Goal: Task Accomplishment & Management: Manage account settings

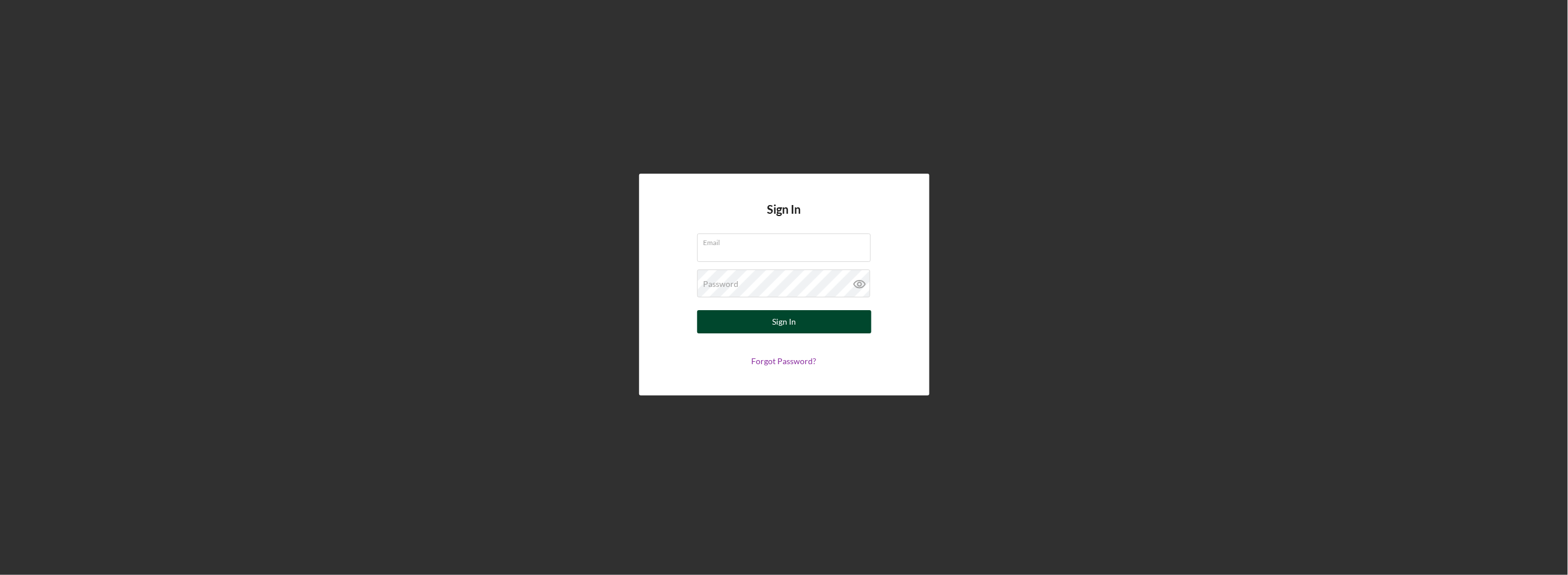
type input "[EMAIL_ADDRESS][DOMAIN_NAME]"
click at [733, 321] on button "Sign In" at bounding box center [784, 322] width 174 height 23
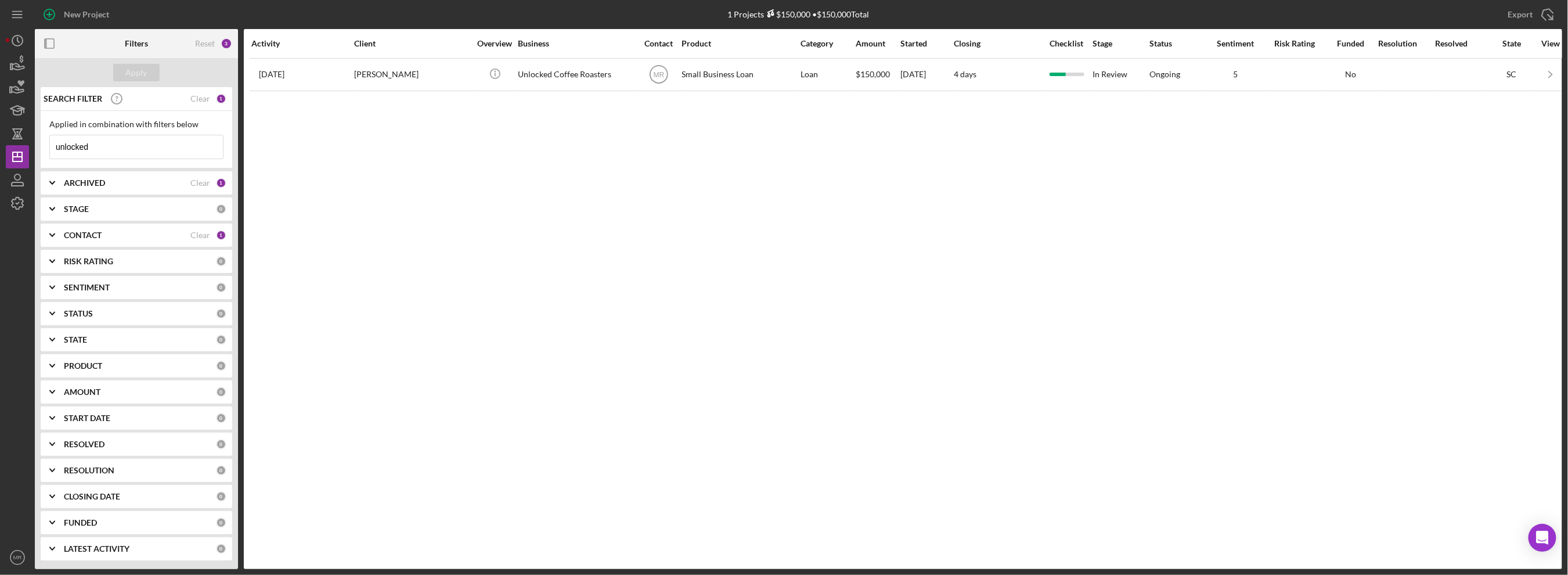
click at [83, 148] on input "unlocked" at bounding box center [136, 147] width 173 height 23
click at [85, 148] on input "unlocked" at bounding box center [136, 147] width 173 height 23
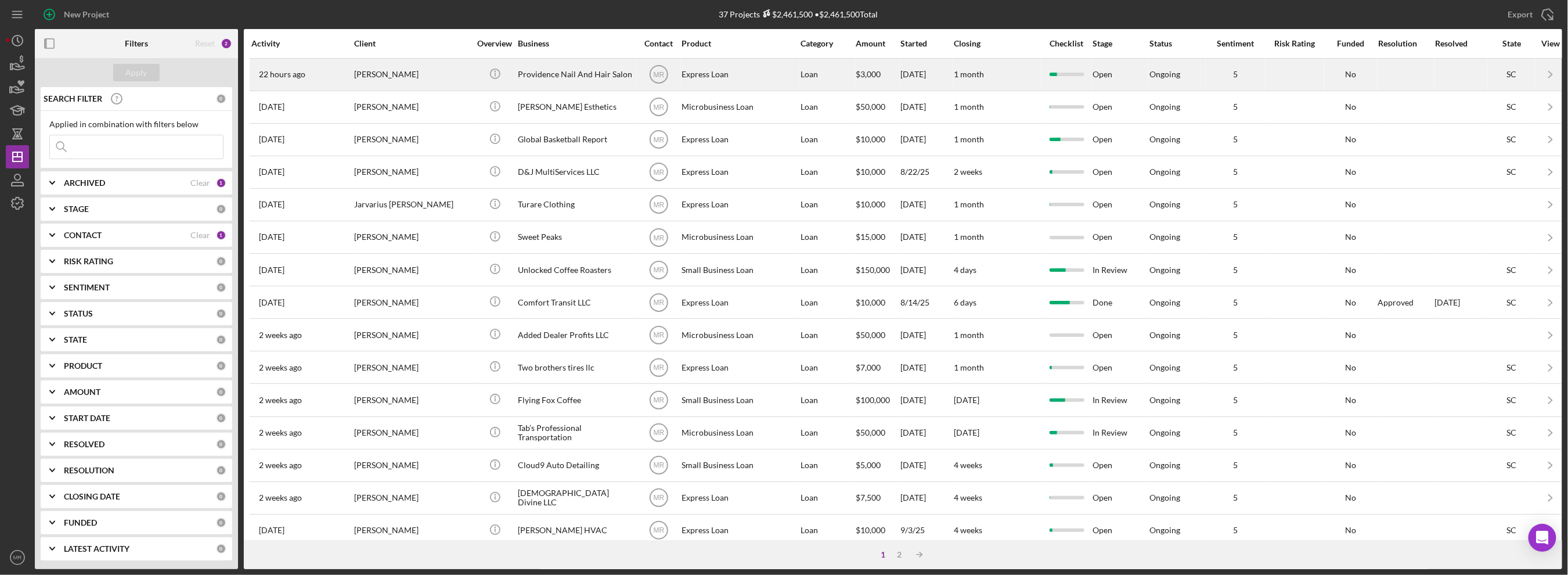
click at [447, 78] on div "[PERSON_NAME]" at bounding box center [412, 74] width 116 height 31
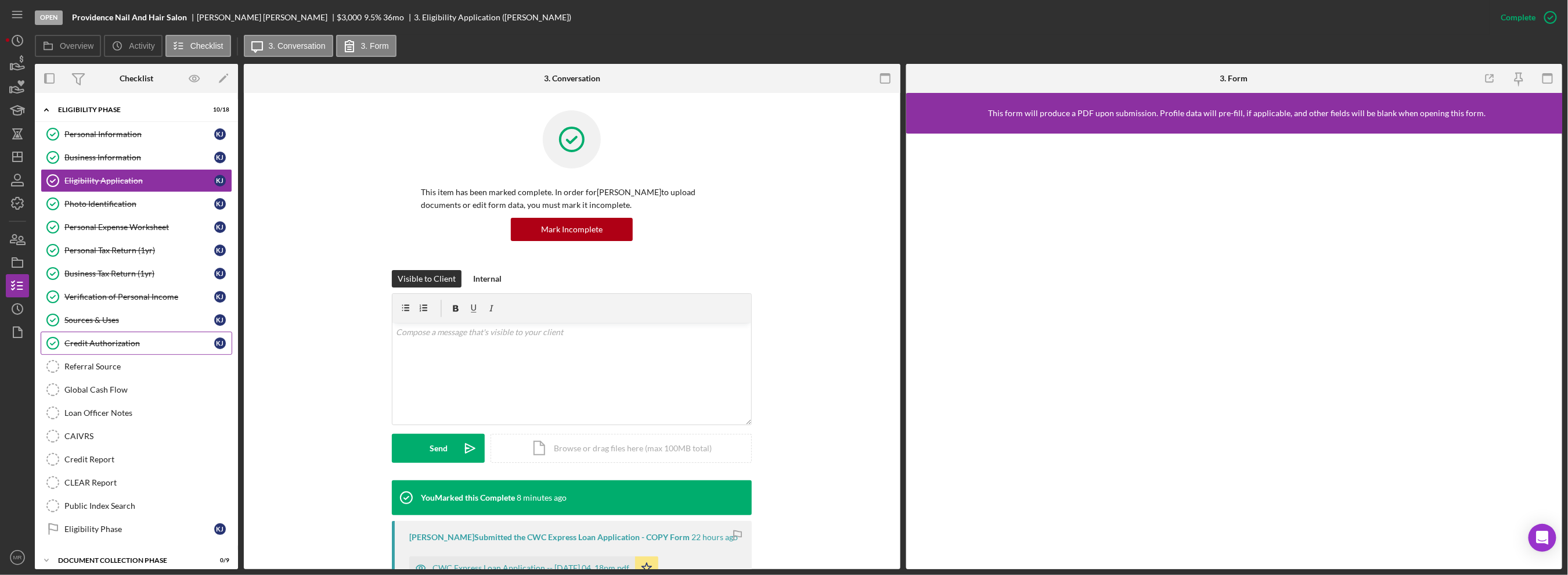
click at [148, 332] on link "Credit Authorization Credit Authorization K J" at bounding box center [136, 344] width 192 height 23
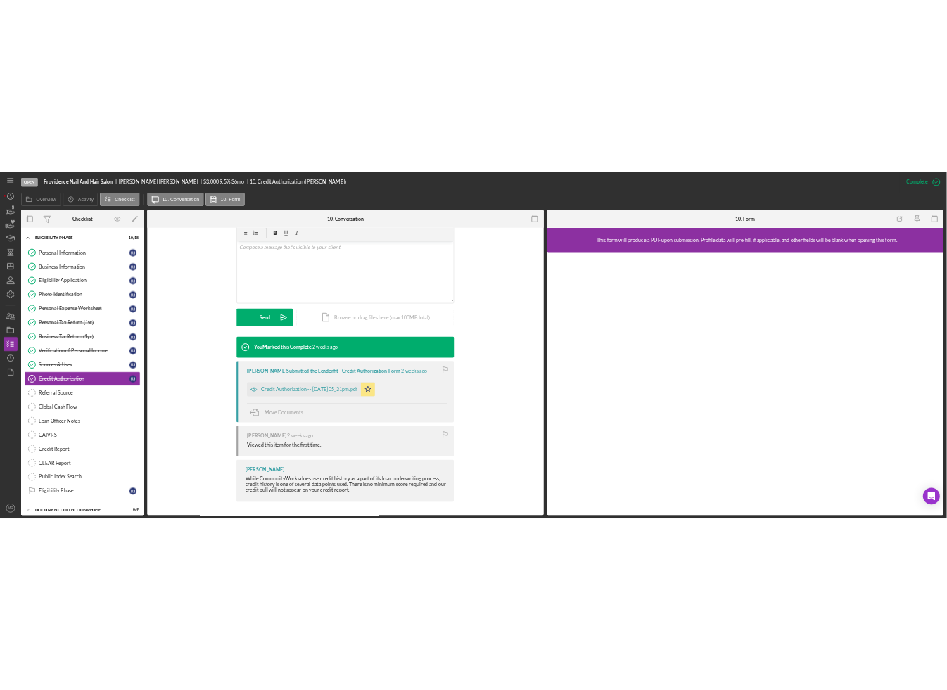
scroll to position [251, 0]
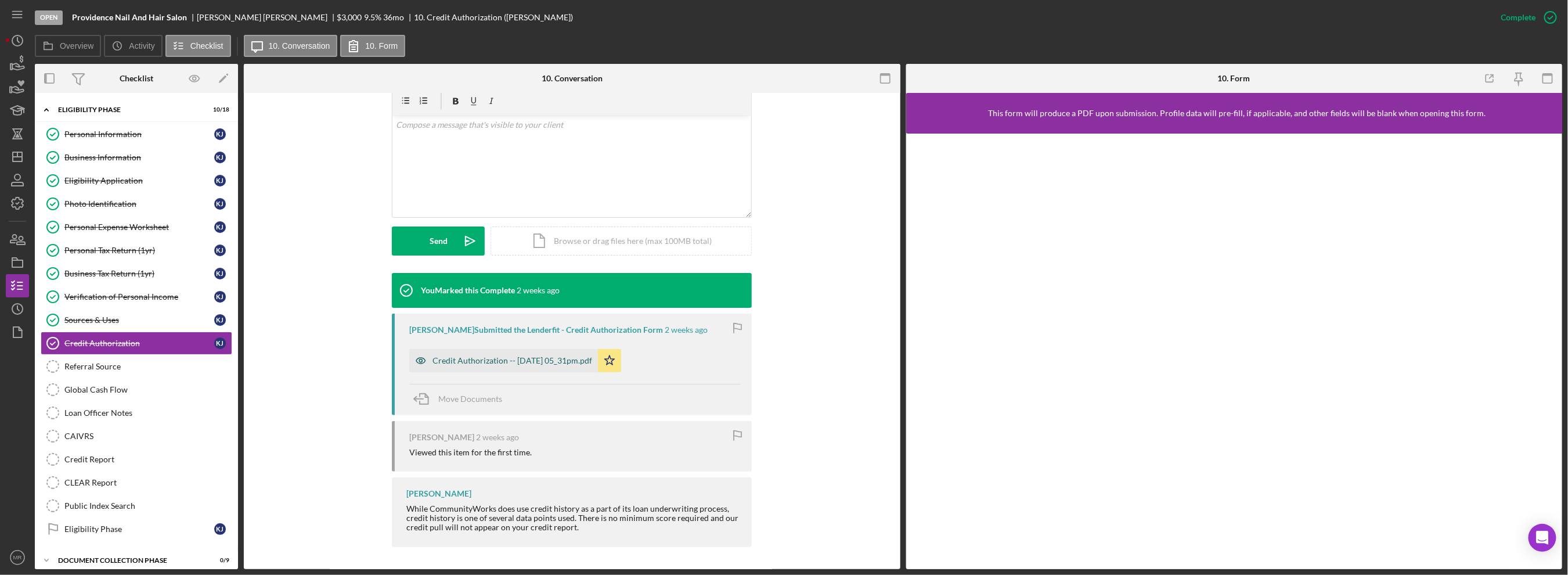
click at [512, 361] on div "Credit Authorization -- [DATE] 05_31pm.pdf" at bounding box center [512, 360] width 159 height 9
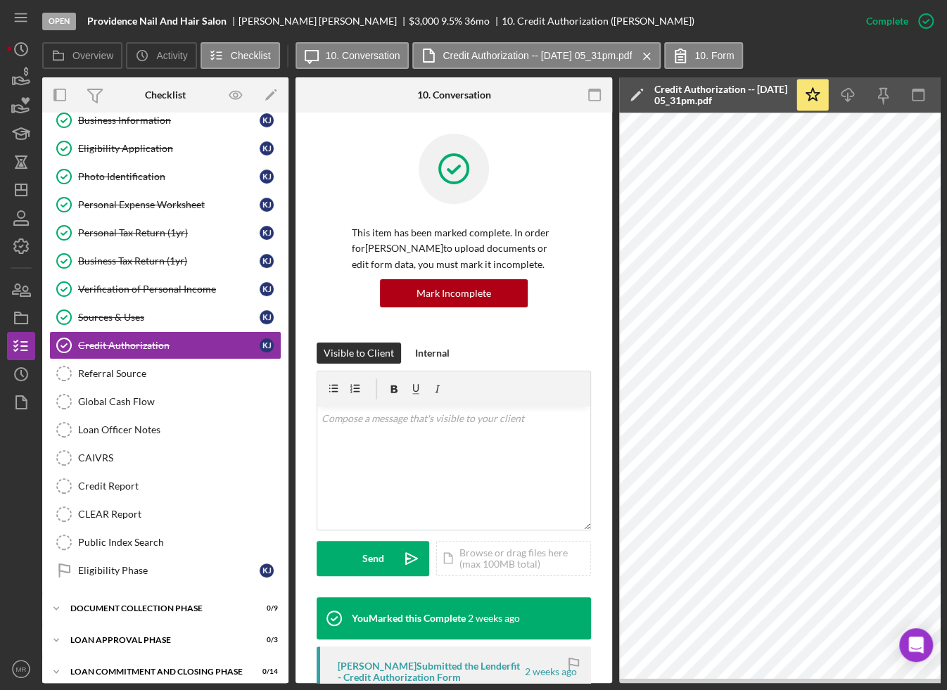
scroll to position [73, 0]
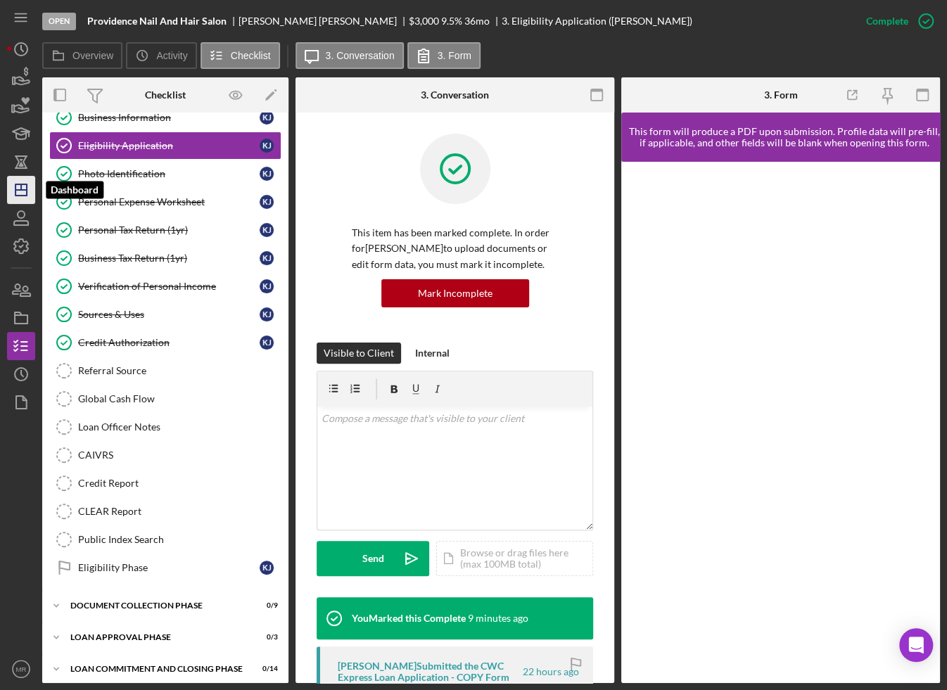
click at [14, 193] on icon "Icon/Dashboard" at bounding box center [21, 189] width 35 height 35
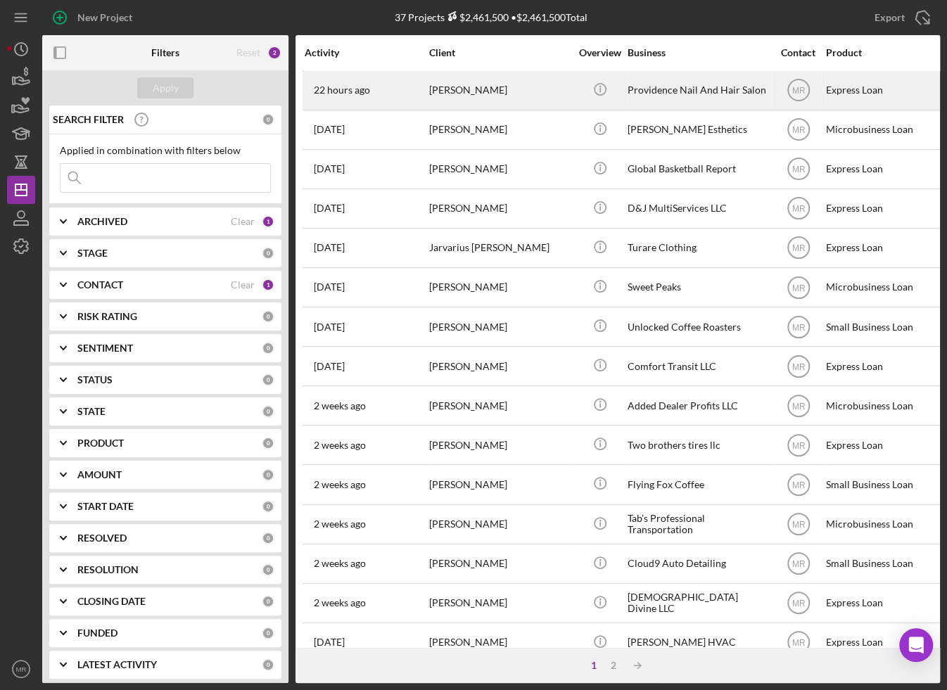
click at [559, 89] on div "[PERSON_NAME]" at bounding box center [499, 90] width 141 height 37
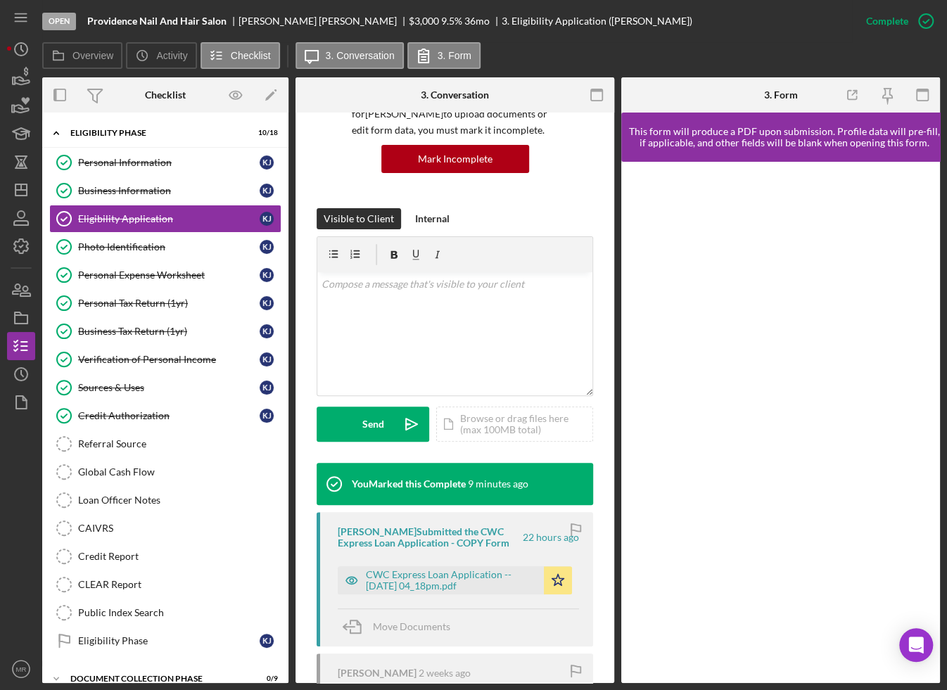
scroll to position [141, 0]
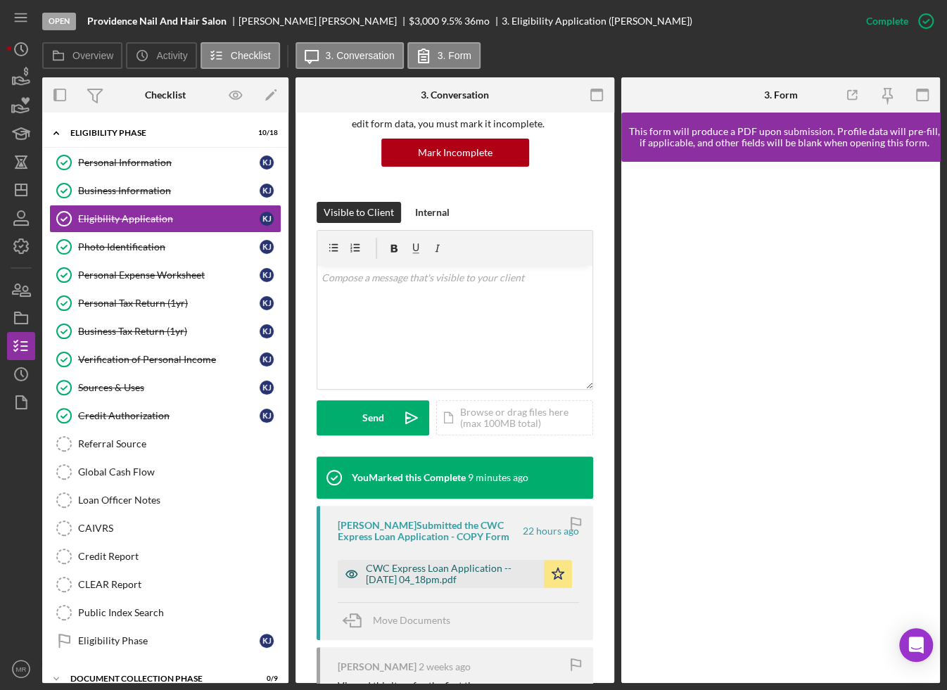
click at [466, 568] on div "CWC Express Loan Application -- [DATE] 04_18pm.pdf" at bounding box center [451, 574] width 171 height 23
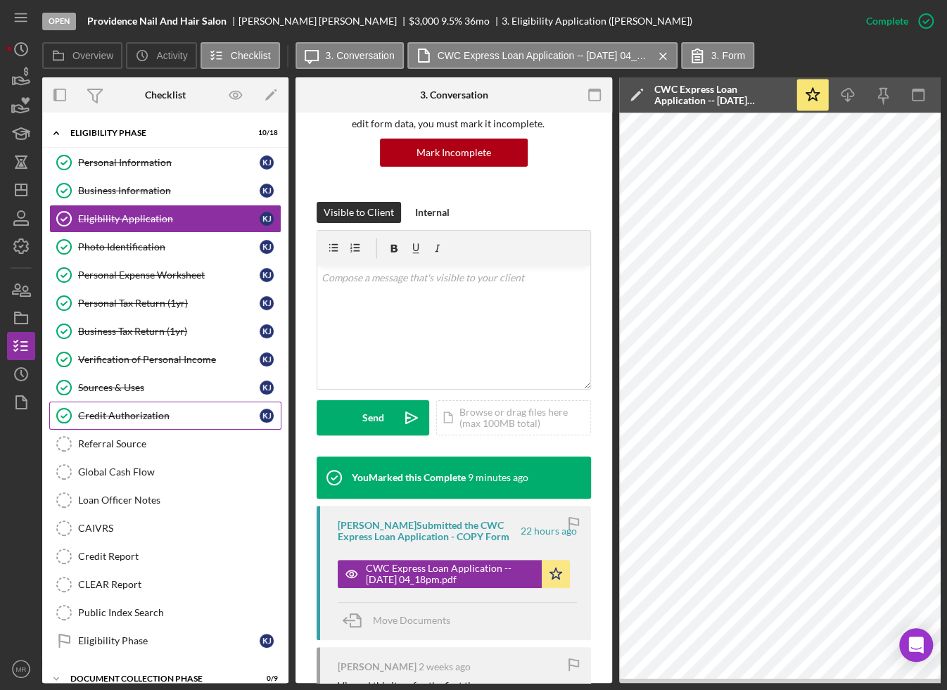
click at [181, 411] on div "Credit Authorization" at bounding box center [168, 415] width 181 height 11
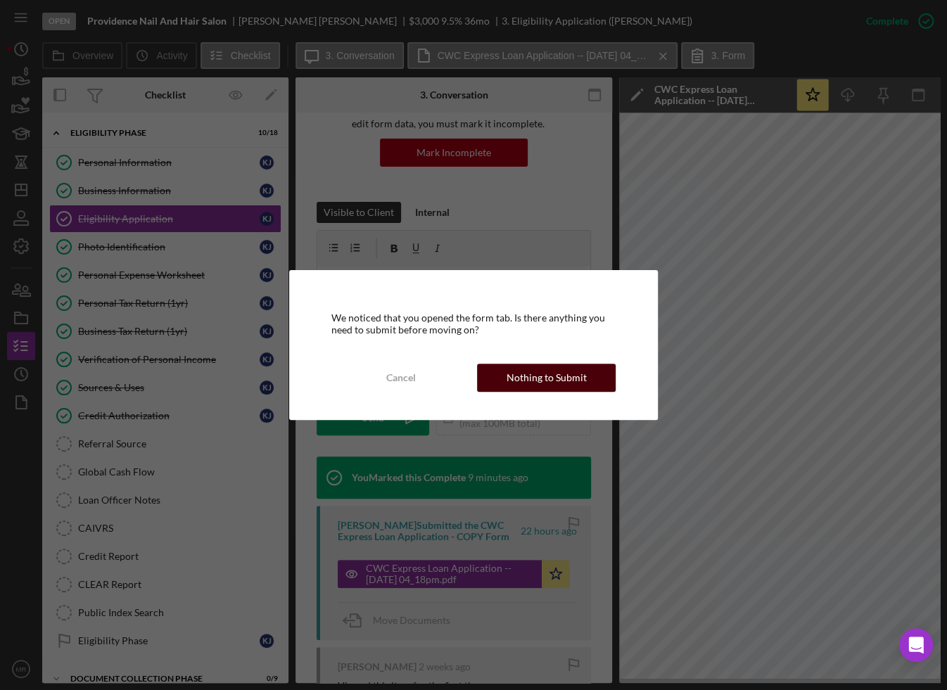
click at [515, 375] on div "Nothing to Submit" at bounding box center [546, 378] width 80 height 28
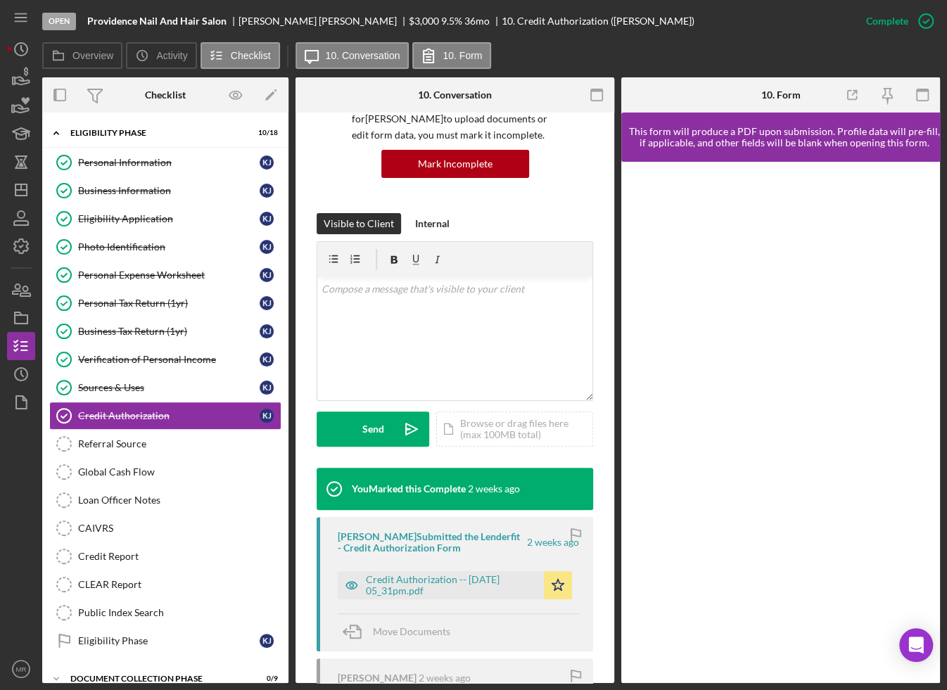
scroll to position [141, 0]
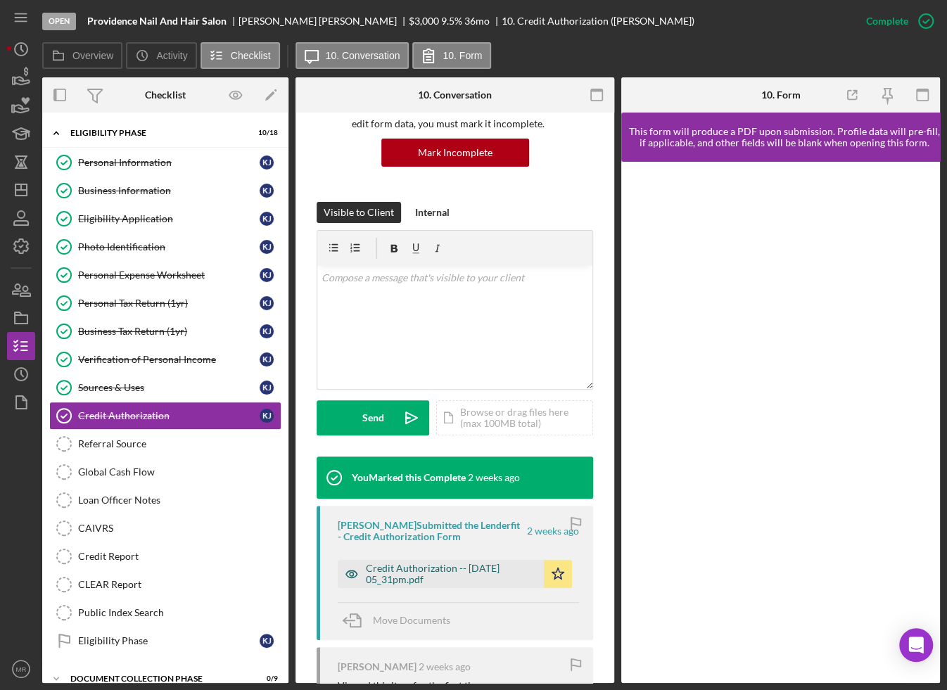
click at [482, 579] on div "Credit Authorization -- [DATE] 05_31pm.pdf" at bounding box center [451, 574] width 171 height 23
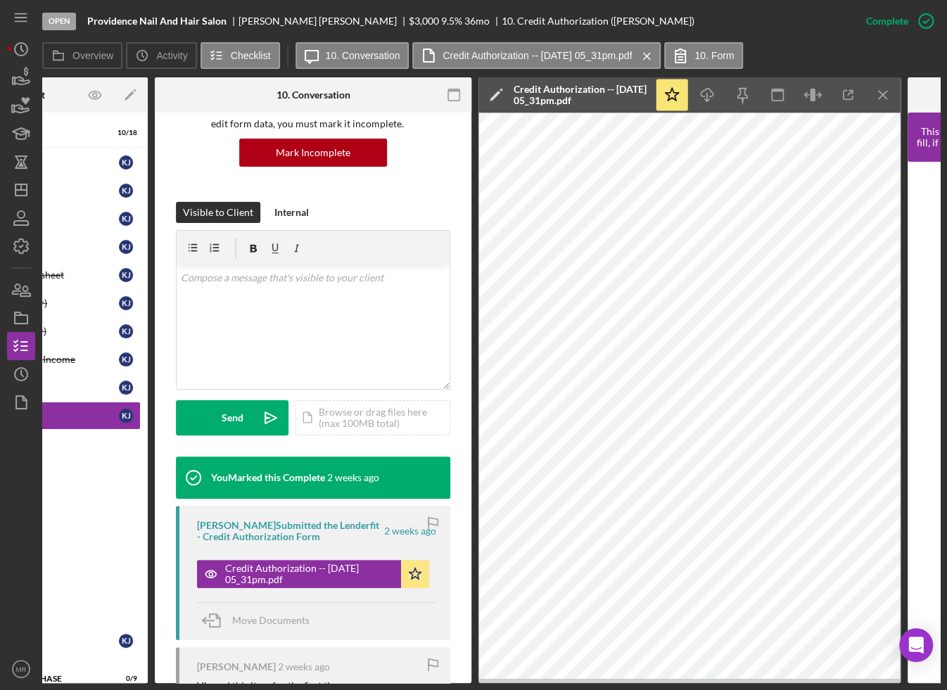
scroll to position [0, 0]
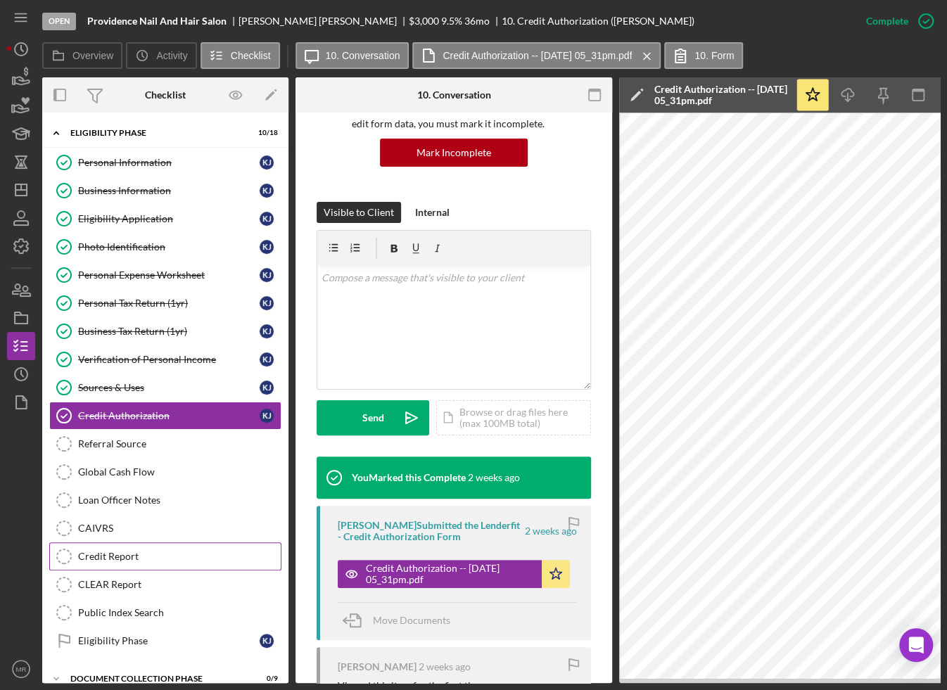
click at [117, 551] on div "Credit Report" at bounding box center [179, 556] width 203 height 11
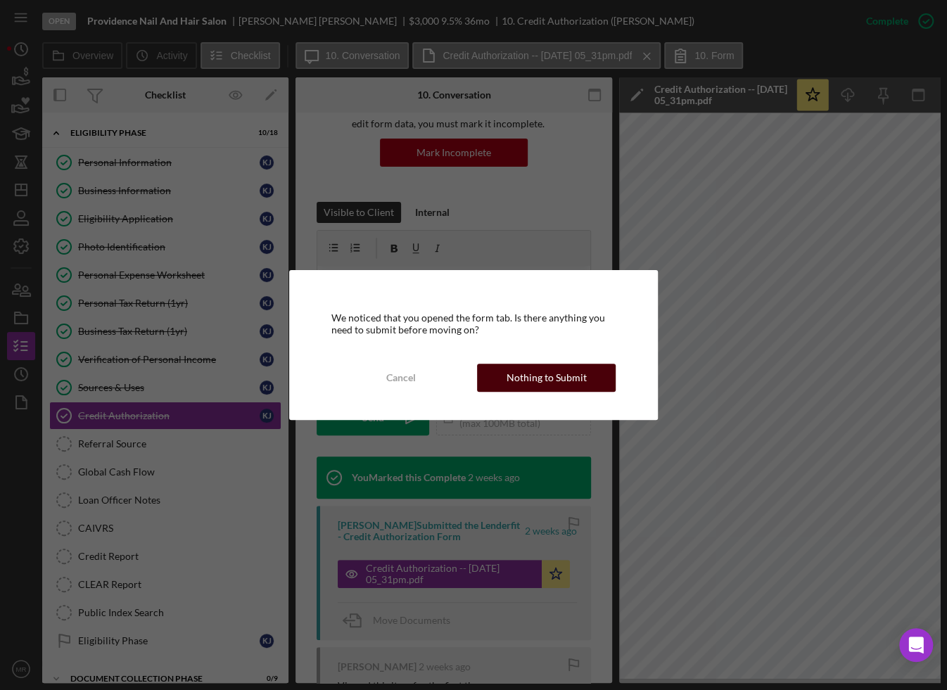
click at [546, 382] on div "Nothing to Submit" at bounding box center [546, 378] width 80 height 28
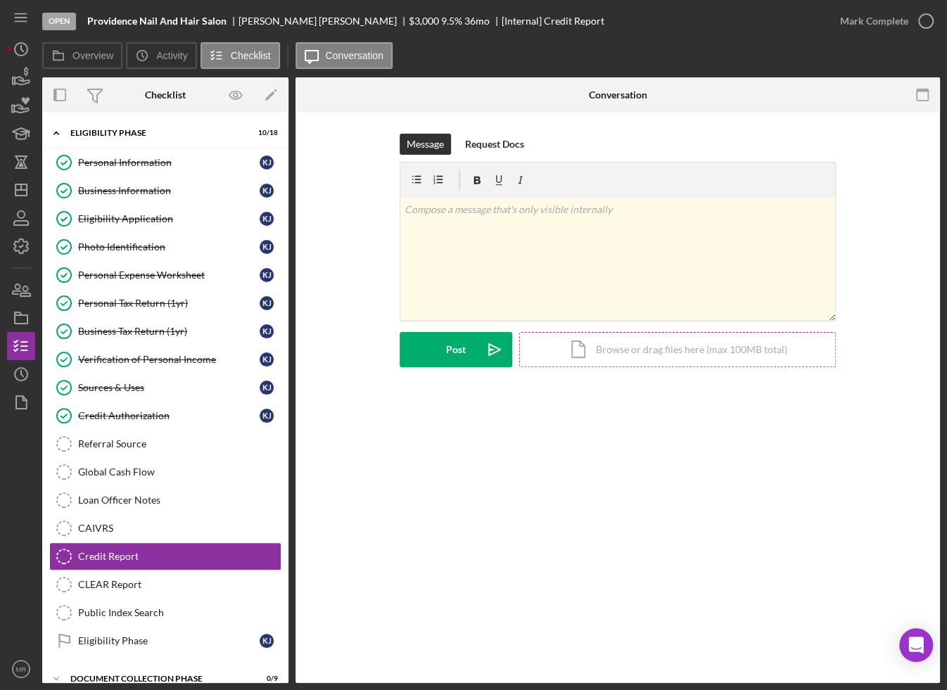
click at [591, 352] on div "Icon/Document Browse or drag files here (max 100MB total) Tap to choose files o…" at bounding box center [677, 349] width 316 height 35
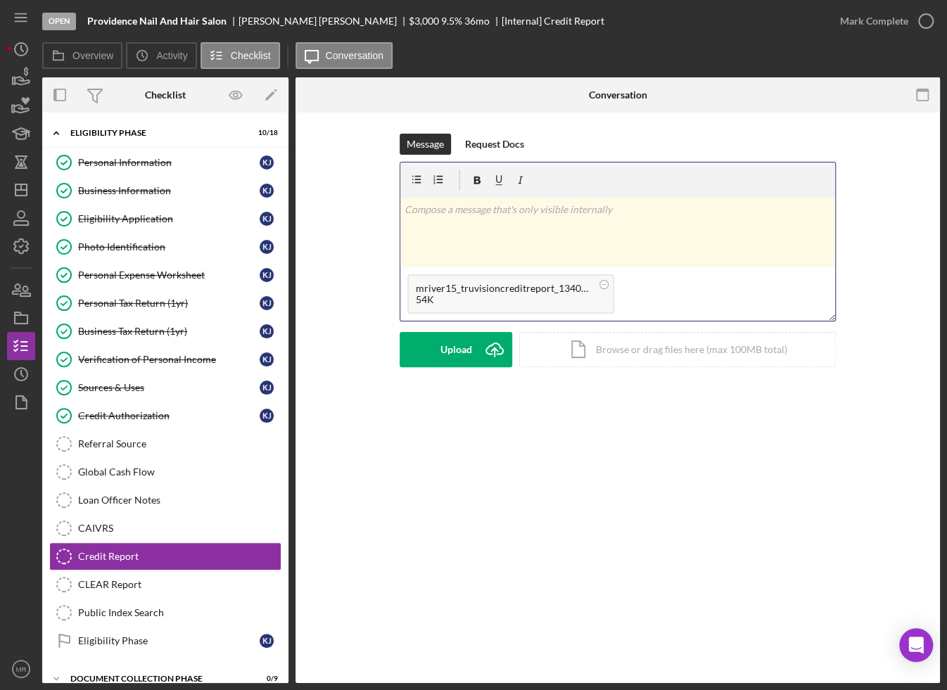
click at [630, 255] on div "v Color teal Color pink Remove color Add row above Add row below Add column bef…" at bounding box center [617, 233] width 435 height 70
click at [575, 209] on p "Active past due balance and collections just slightly outside of loan policy. C…" at bounding box center [617, 218] width 427 height 32
click at [563, 243] on div "v Color teal Color pink Remove color Add row above Add row below Add column bef…" at bounding box center [617, 233] width 435 height 70
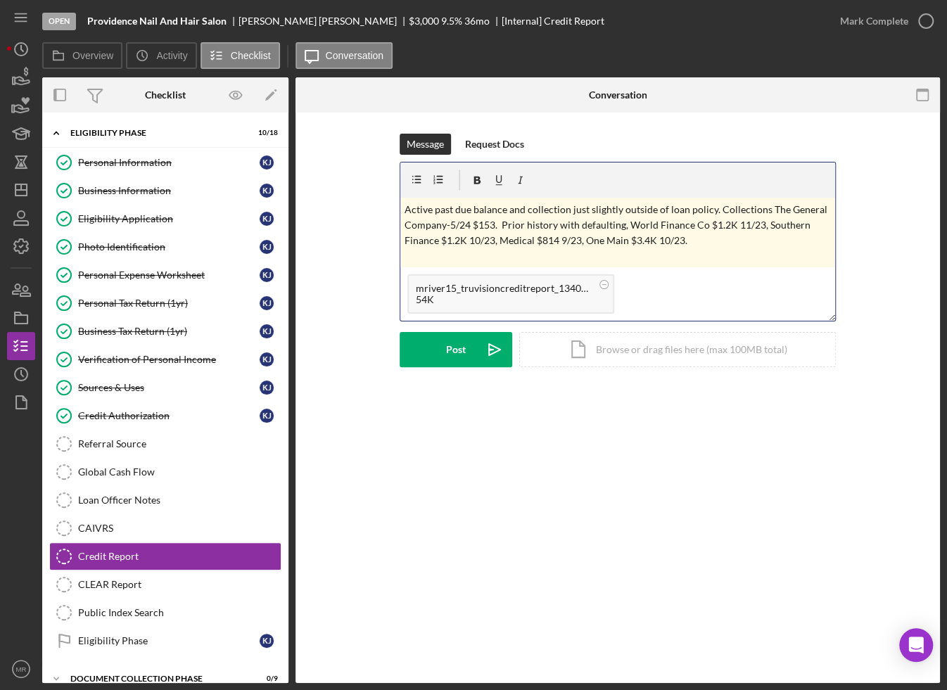
click at [497, 229] on p "Active past due balance and collection just slightly outside of loan policy. Co…" at bounding box center [617, 225] width 427 height 47
click at [792, 241] on p "Active past due balance and collection just slightly outside of loan policy. Co…" at bounding box center [617, 225] width 427 height 47
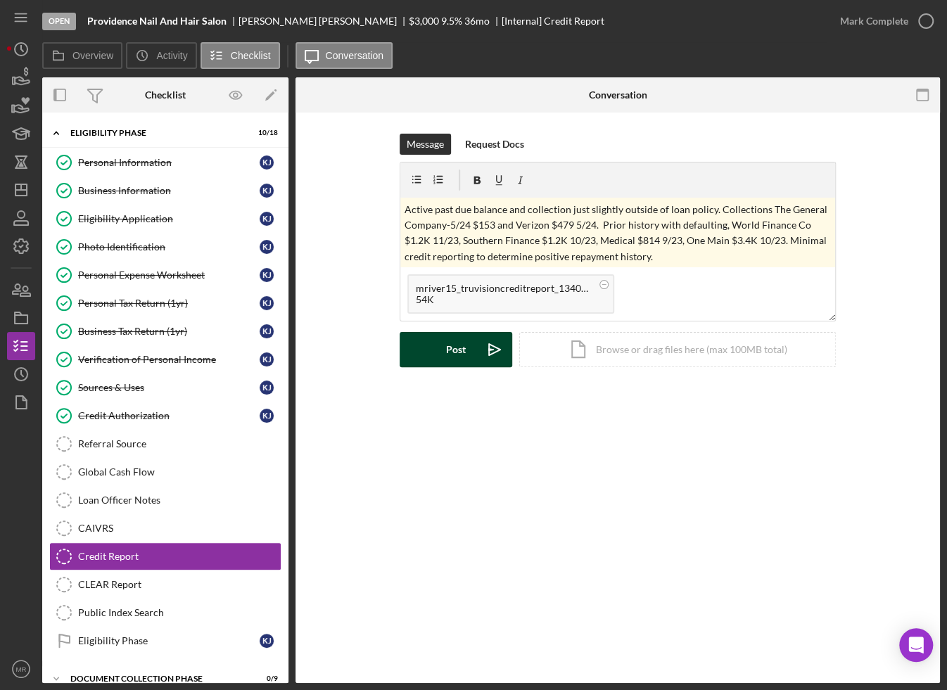
click at [458, 345] on div "Post" at bounding box center [456, 349] width 20 height 35
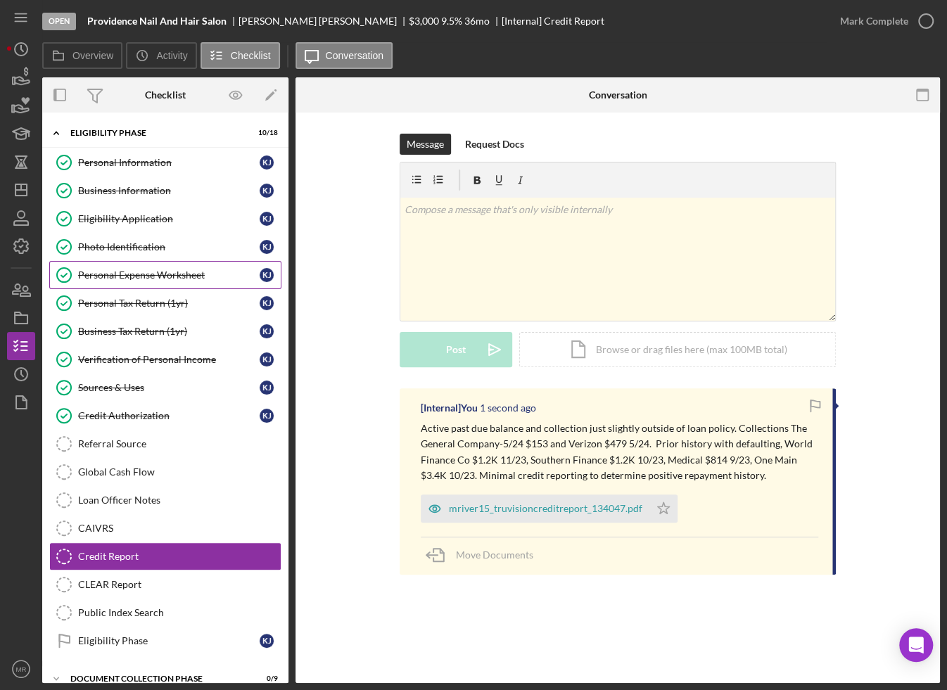
click at [190, 280] on link "Personal Expense Worksheet Personal Expense Worksheet K J" at bounding box center [165, 275] width 232 height 28
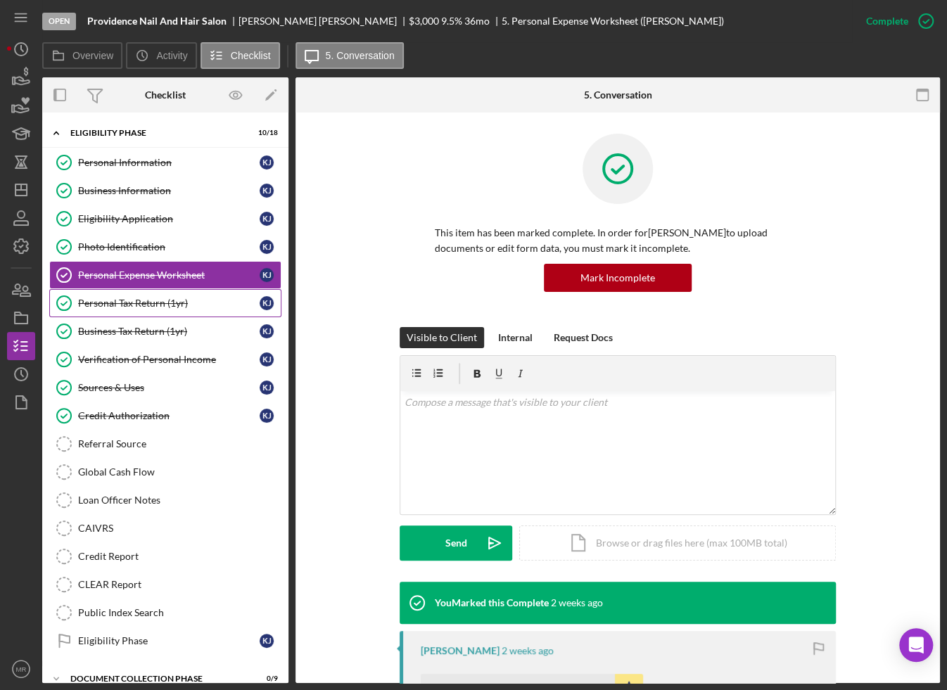
click at [161, 304] on div "Personal Tax Return (1yr)" at bounding box center [168, 302] width 181 height 11
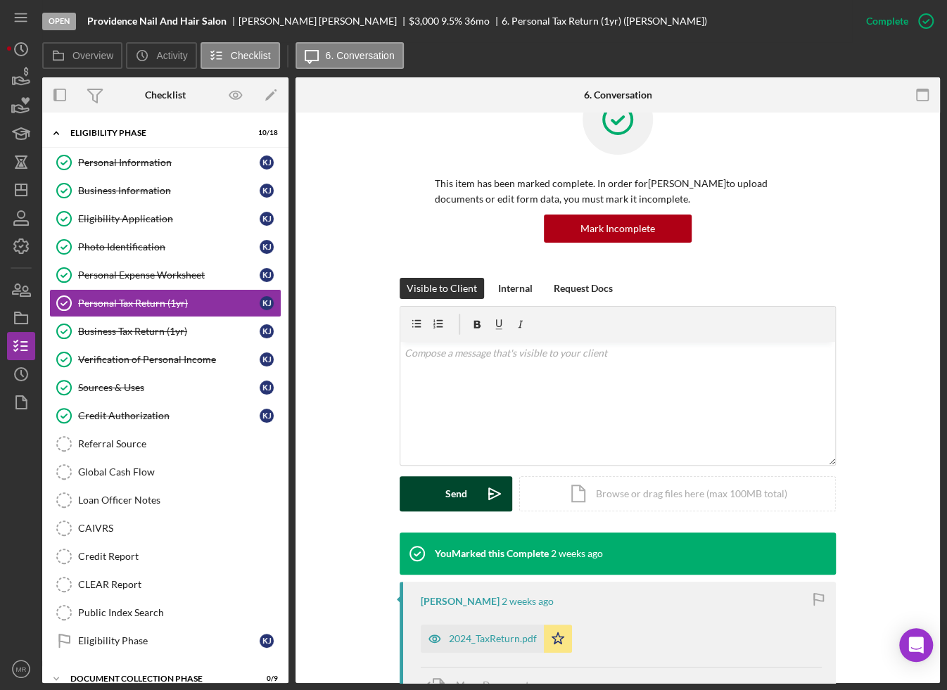
scroll to position [141, 0]
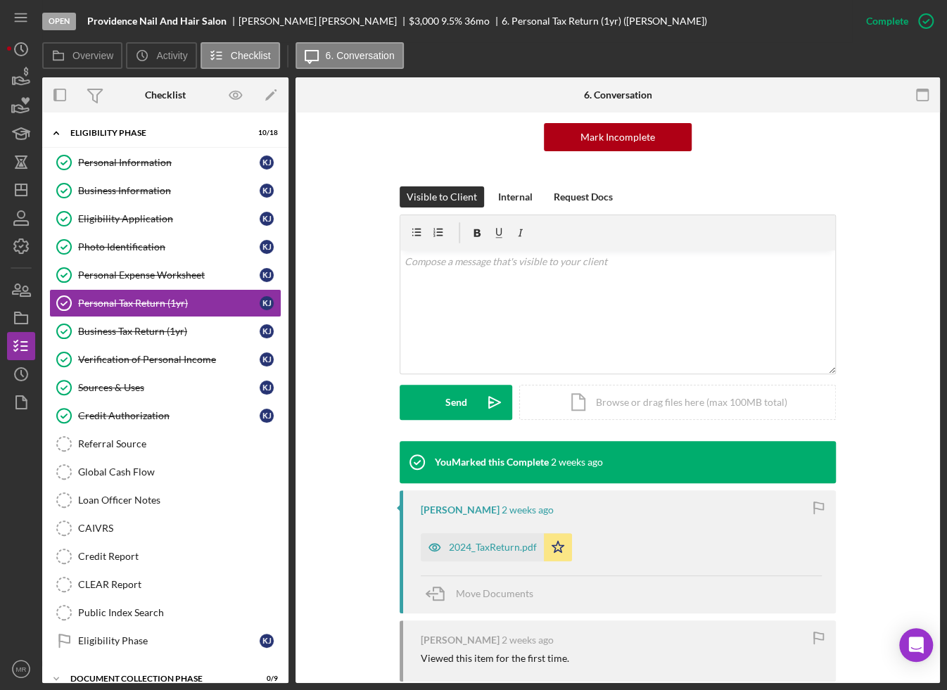
click at [476, 560] on div "[PERSON_NAME] [DATE] 2024_TaxReturn.pdf Icon/Star Move Documents" at bounding box center [617, 551] width 436 height 123
click at [146, 501] on link "Loan Officer Notes Loan Officer Notes" at bounding box center [165, 500] width 232 height 28
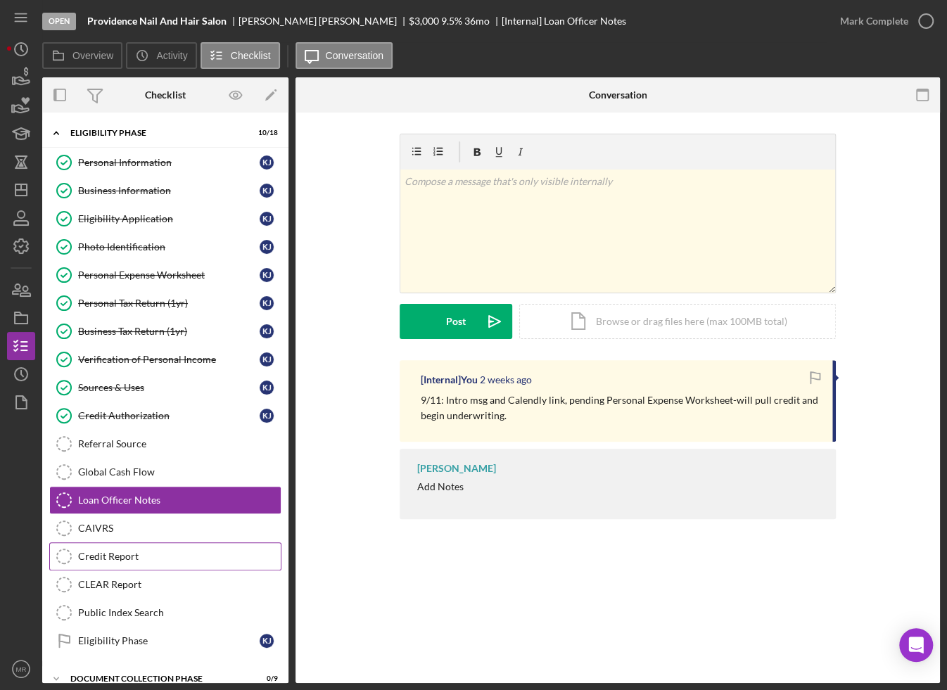
click at [143, 570] on link "CLEAR Report CLEAR Report" at bounding box center [165, 584] width 232 height 28
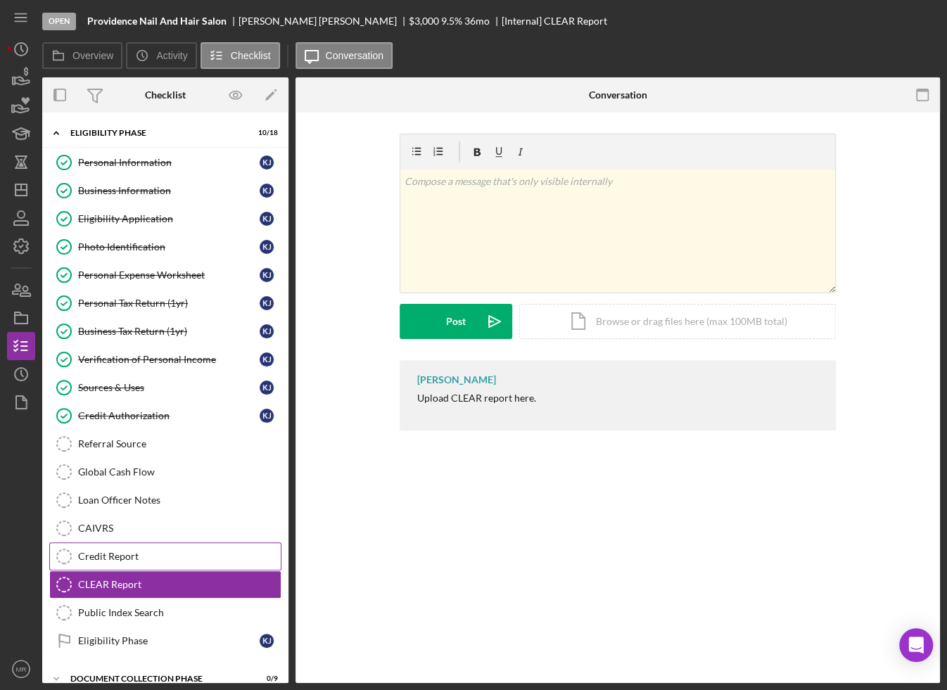
click at [150, 545] on link "Credit Report Credit Report" at bounding box center [165, 556] width 232 height 28
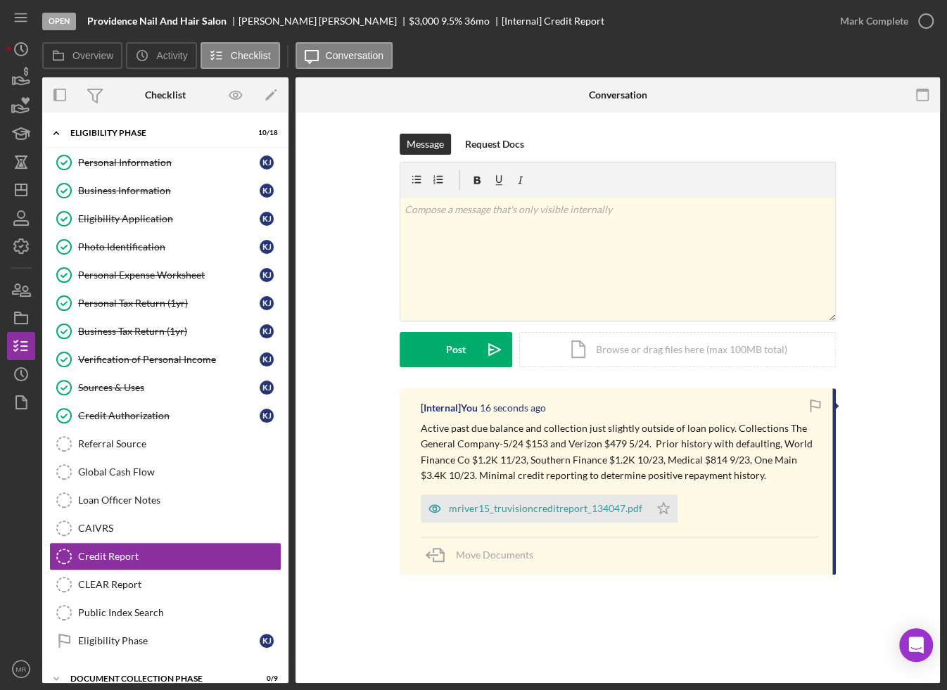
drag, startPoint x: 763, startPoint y: 473, endPoint x: 388, endPoint y: 419, distance: 378.7
click at [388, 419] on div "[Internal] You 16 seconds ago Active past due balance and collection just sligh…" at bounding box center [617, 484] width 602 height 193
drag, startPoint x: 388, startPoint y: 419, endPoint x: 486, endPoint y: 438, distance: 99.6
copy p "Active past due balance and collection just slightly outside of loan policy. Co…"
drag, startPoint x: 664, startPoint y: 505, endPoint x: 683, endPoint y: 460, distance: 48.8
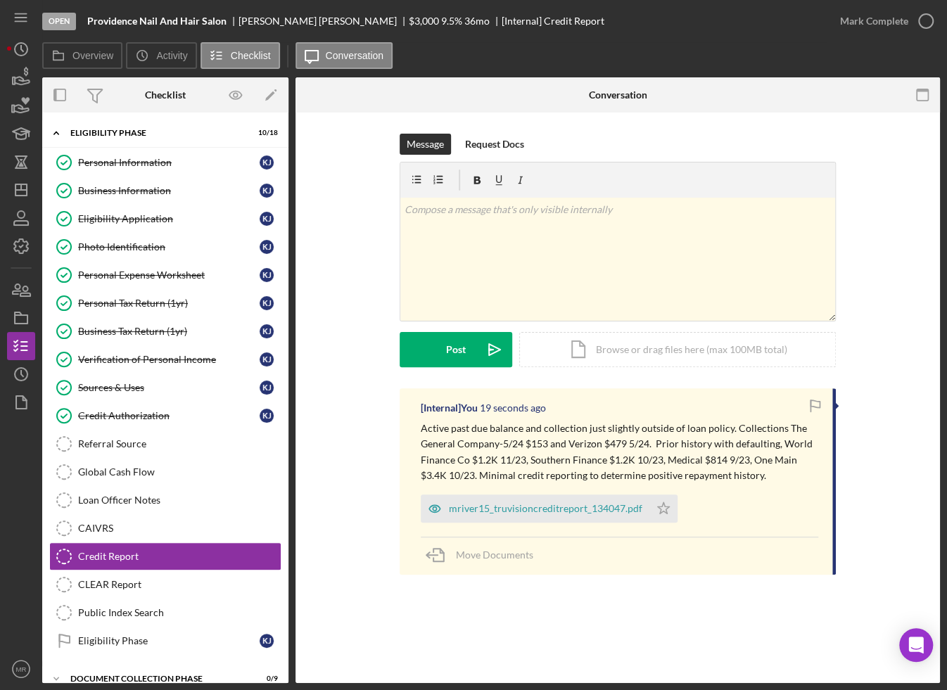
click at [664, 505] on icon "Icon/Star" at bounding box center [663, 508] width 28 height 28
click at [923, 37] on div "Mark Complete" at bounding box center [883, 21] width 114 height 42
click at [925, 27] on circle "button" at bounding box center [925, 21] width 14 height 14
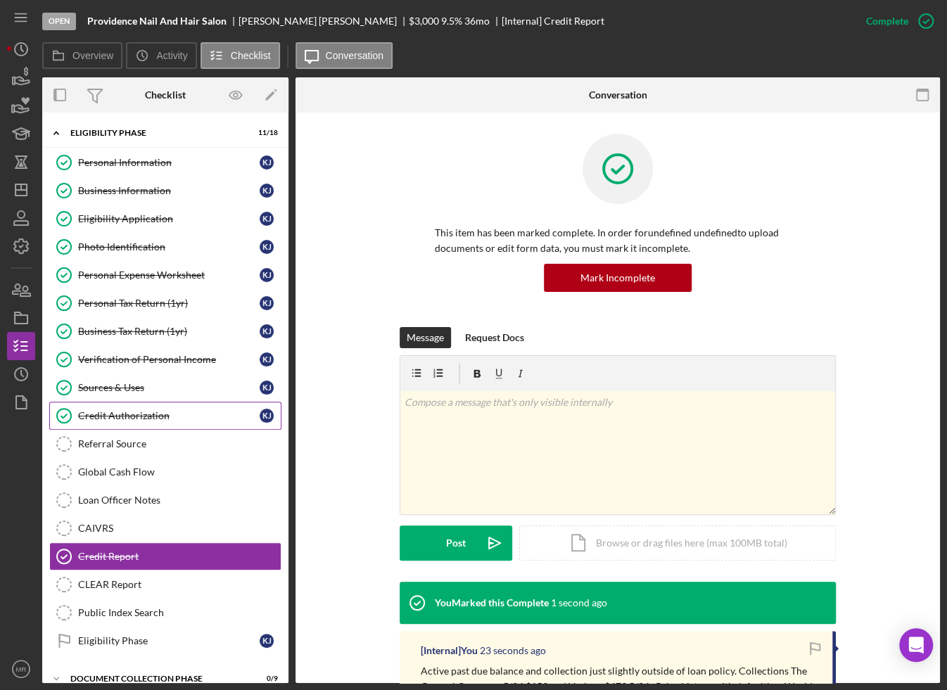
click at [153, 419] on link "Credit Authorization Credit Authorization K J" at bounding box center [165, 416] width 232 height 28
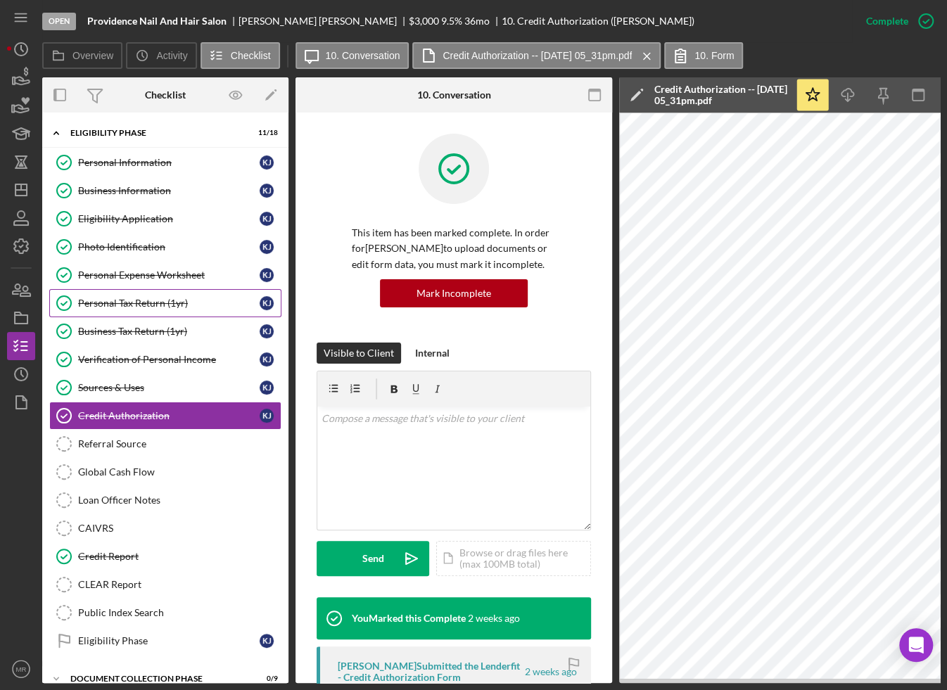
click at [145, 290] on link "Personal Tax Return (1yr) Personal Tax Return (1yr) K J" at bounding box center [165, 303] width 232 height 28
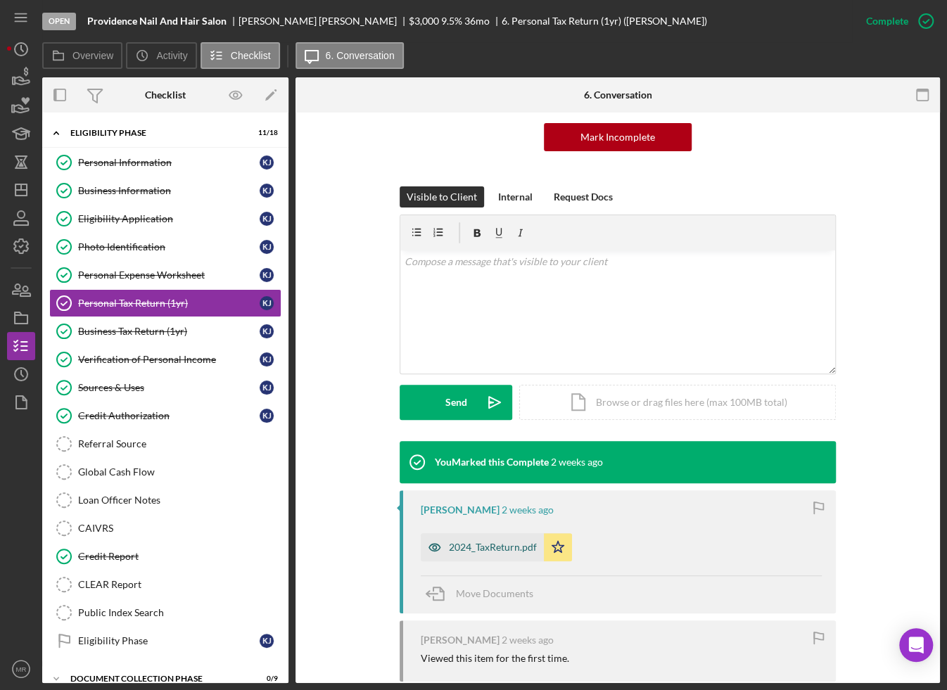
click at [501, 556] on div "2024_TaxReturn.pdf" at bounding box center [482, 547] width 123 height 28
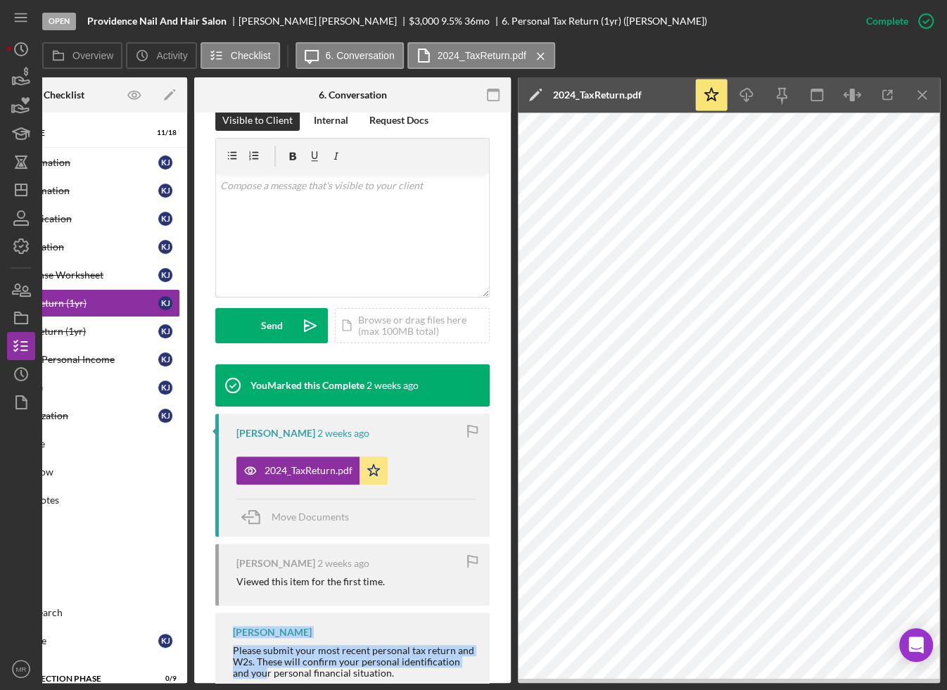
scroll to position [277, 0]
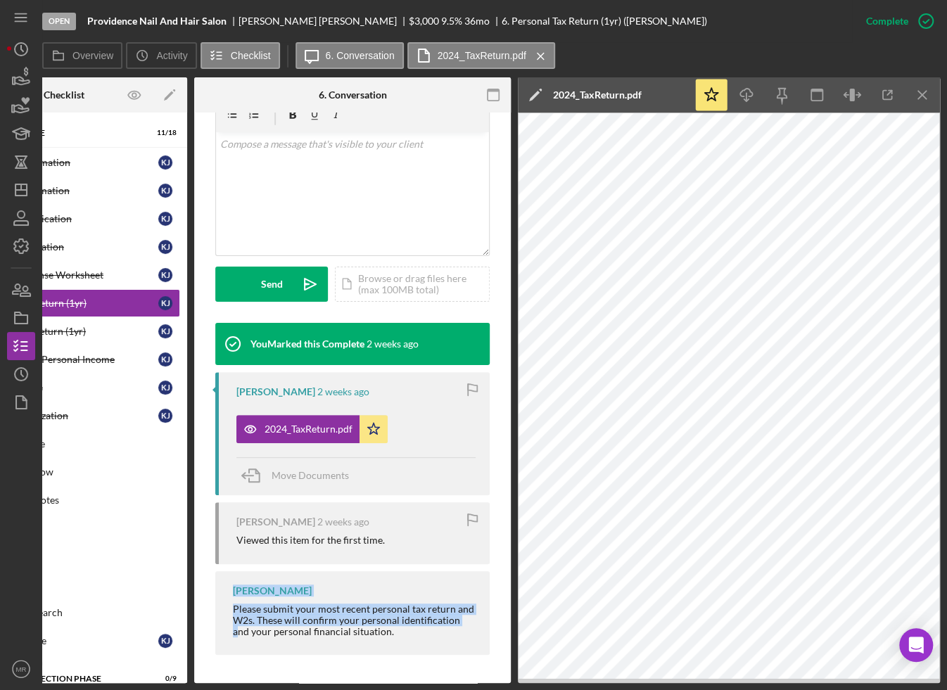
drag, startPoint x: 436, startPoint y: 679, endPoint x: 238, endPoint y: 677, distance: 197.6
click at [238, 677] on div "This item has been marked complete. In order for [PERSON_NAME] to upload docume…" at bounding box center [352, 260] width 316 height 845
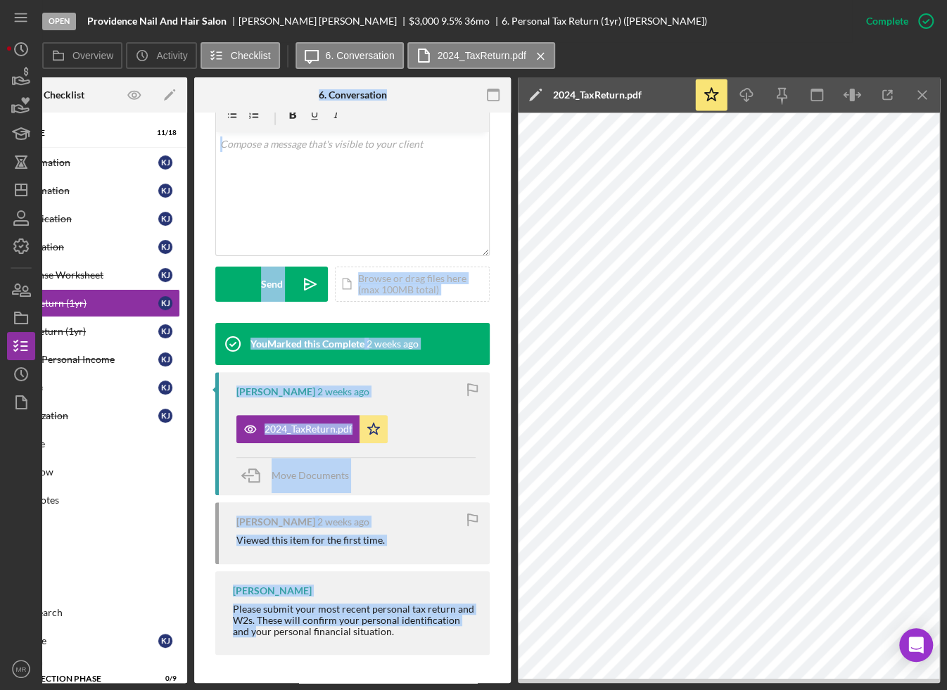
drag, startPoint x: 238, startPoint y: 677, endPoint x: 109, endPoint y: 687, distance: 129.8
click at [109, 687] on div "Open Providence Nail And Hair Salon [PERSON_NAME] $3,000 $3,000 9.5 % 36 mo 6. …" at bounding box center [473, 345] width 947 height 690
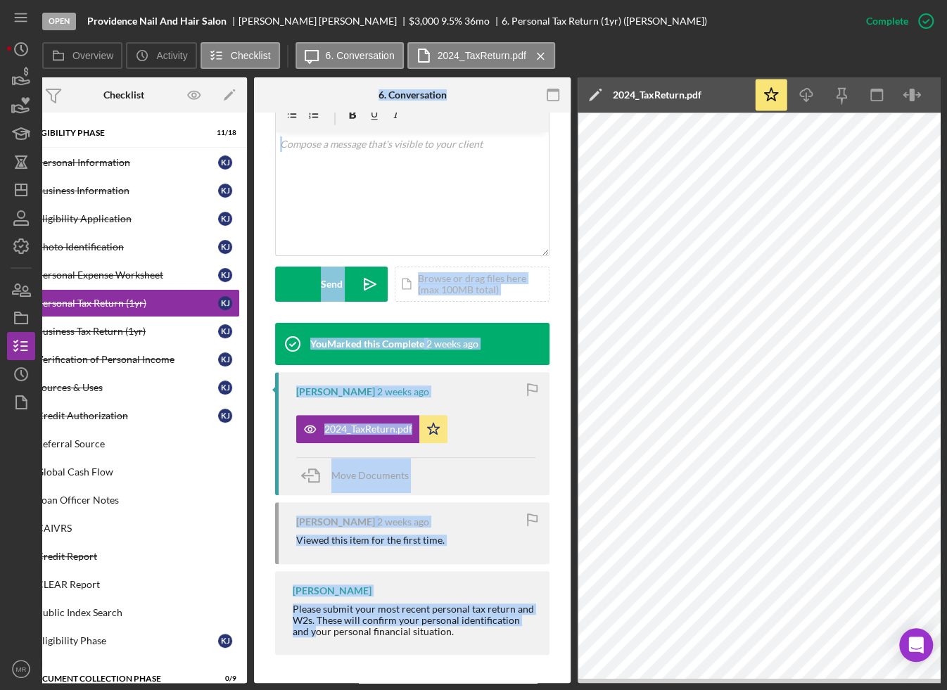
scroll to position [0, 0]
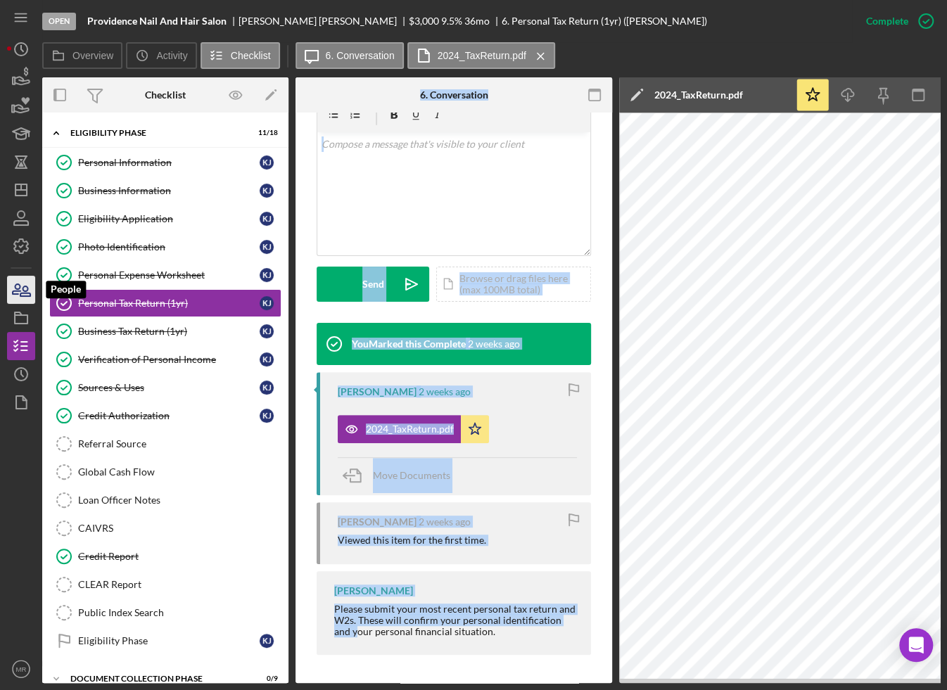
click at [31, 289] on icon "button" at bounding box center [21, 289] width 35 height 35
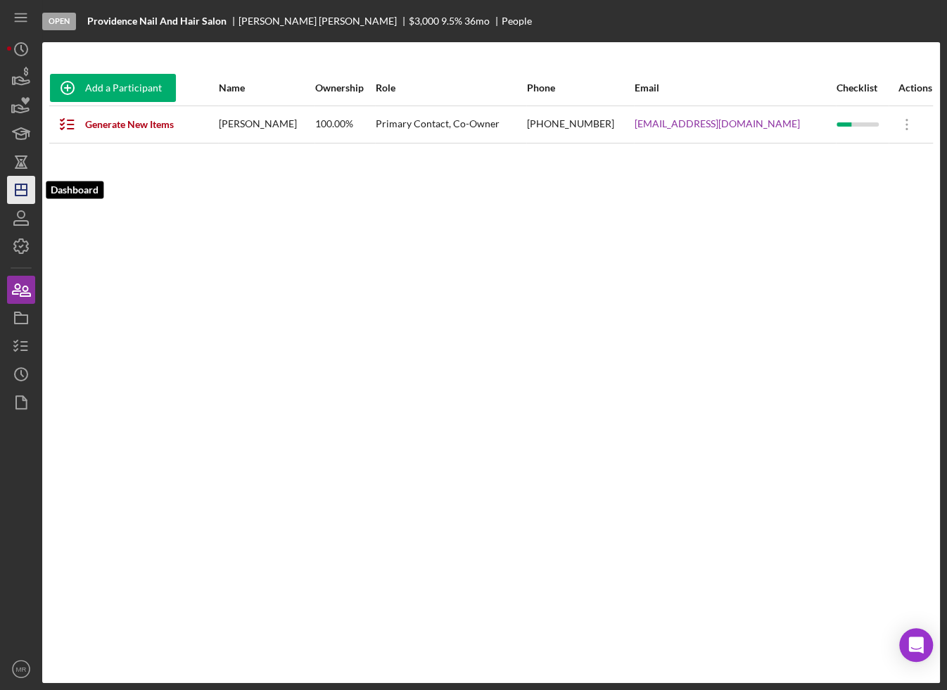
click at [19, 190] on line "button" at bounding box center [20, 190] width 11 height 0
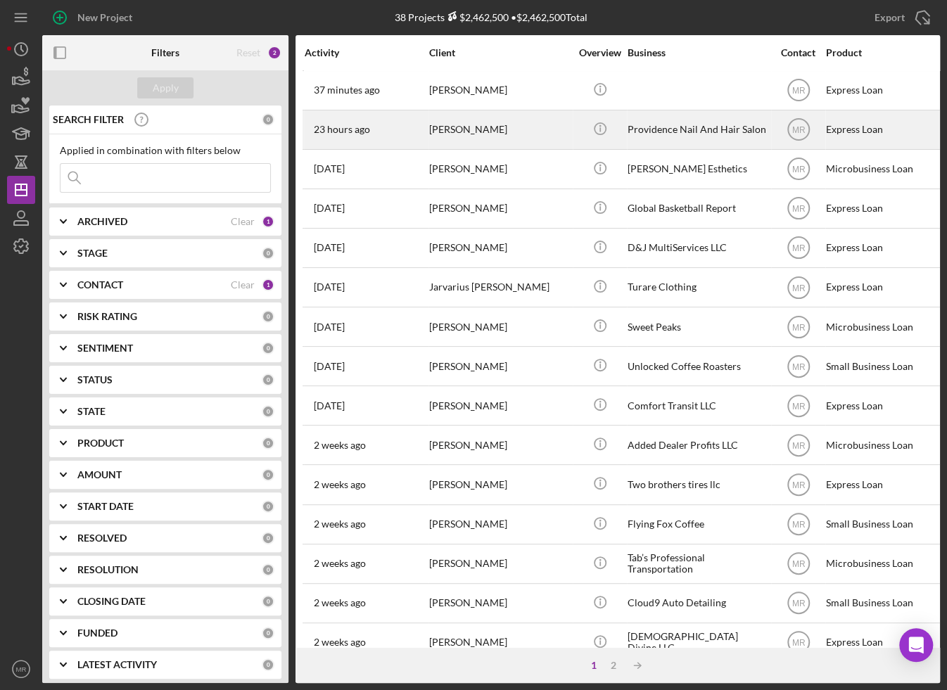
click at [403, 124] on div "23 hours ago [PERSON_NAME]" at bounding box center [366, 129] width 123 height 37
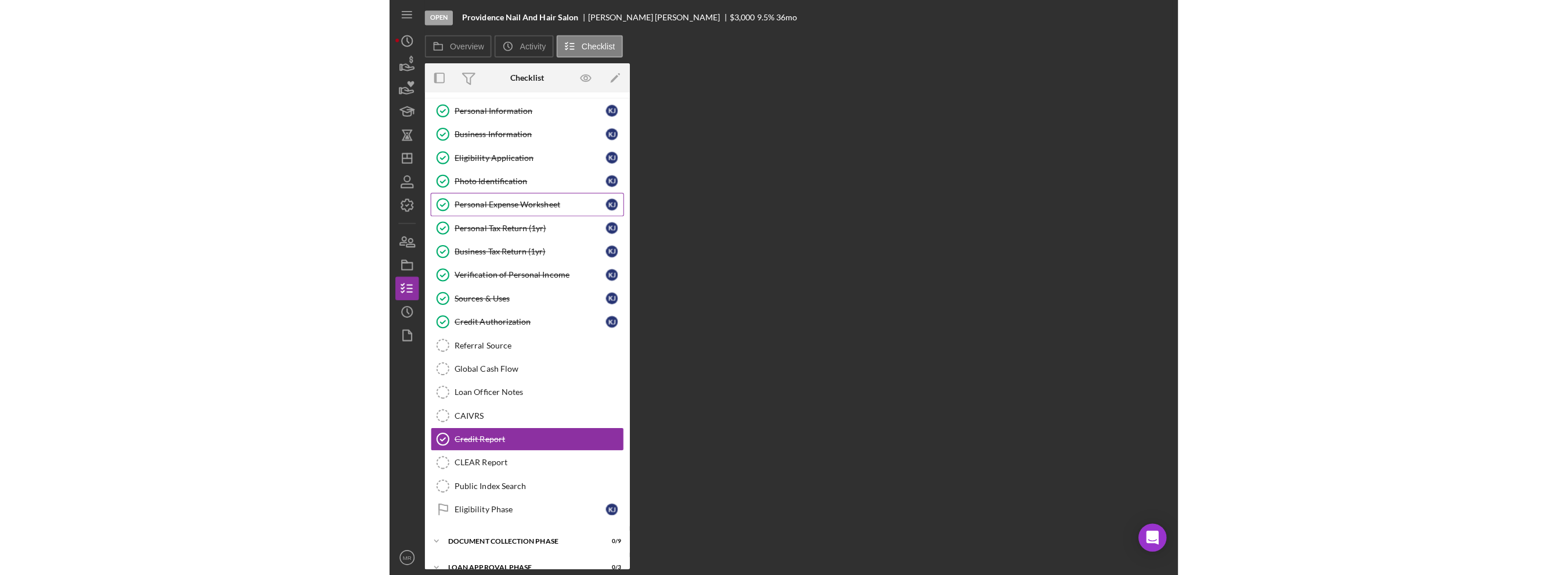
scroll to position [60, 0]
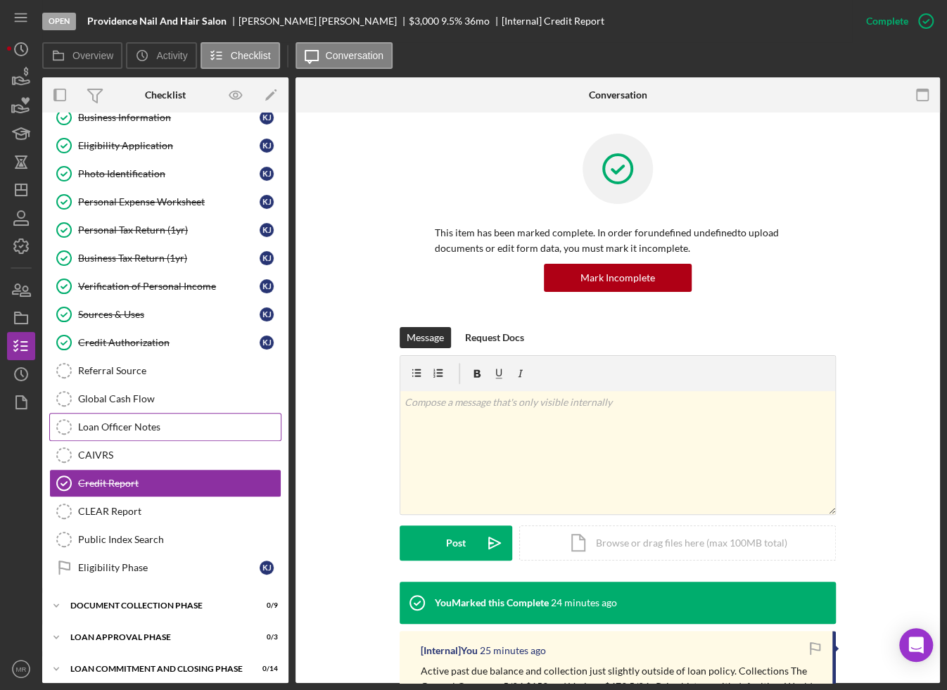
click at [132, 421] on div "Loan Officer Notes" at bounding box center [179, 426] width 203 height 11
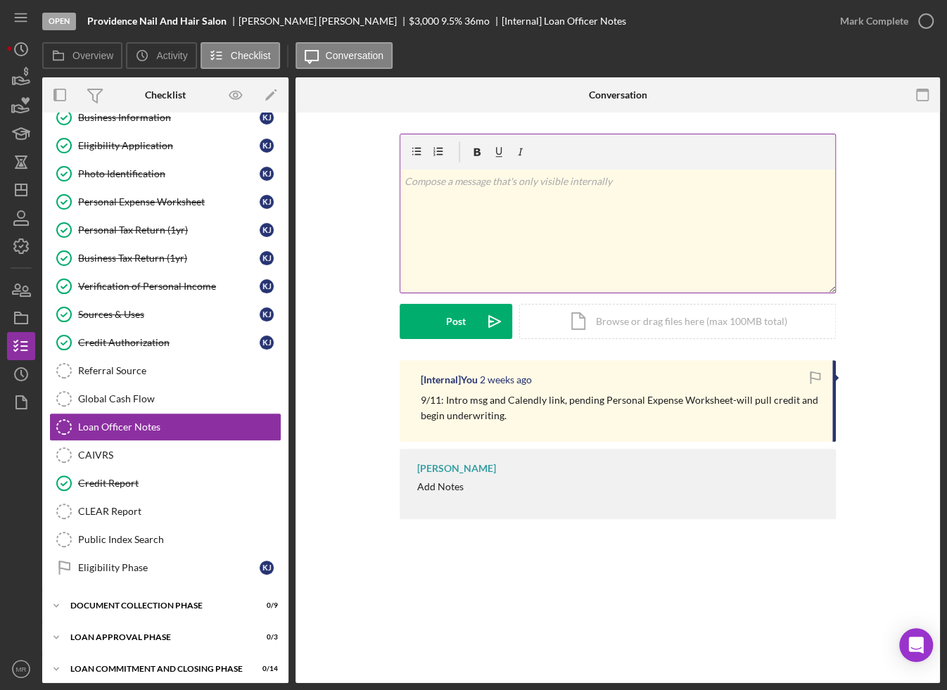
click at [474, 242] on div "v Color teal Color pink Remove color Add row above Add row below Add column bef…" at bounding box center [617, 230] width 435 height 123
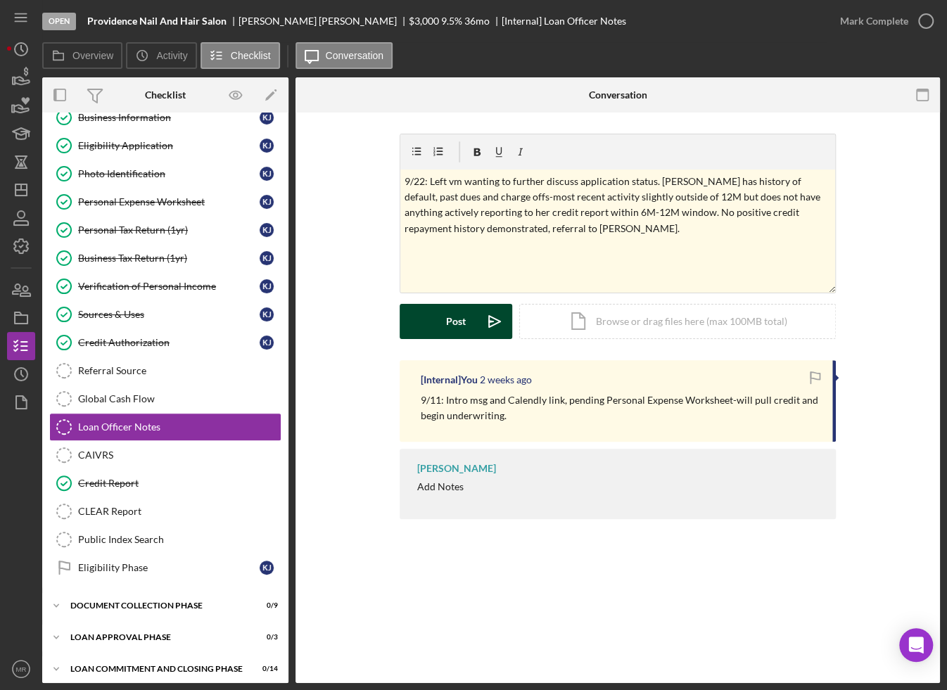
click at [454, 331] on div "Post" at bounding box center [456, 321] width 20 height 35
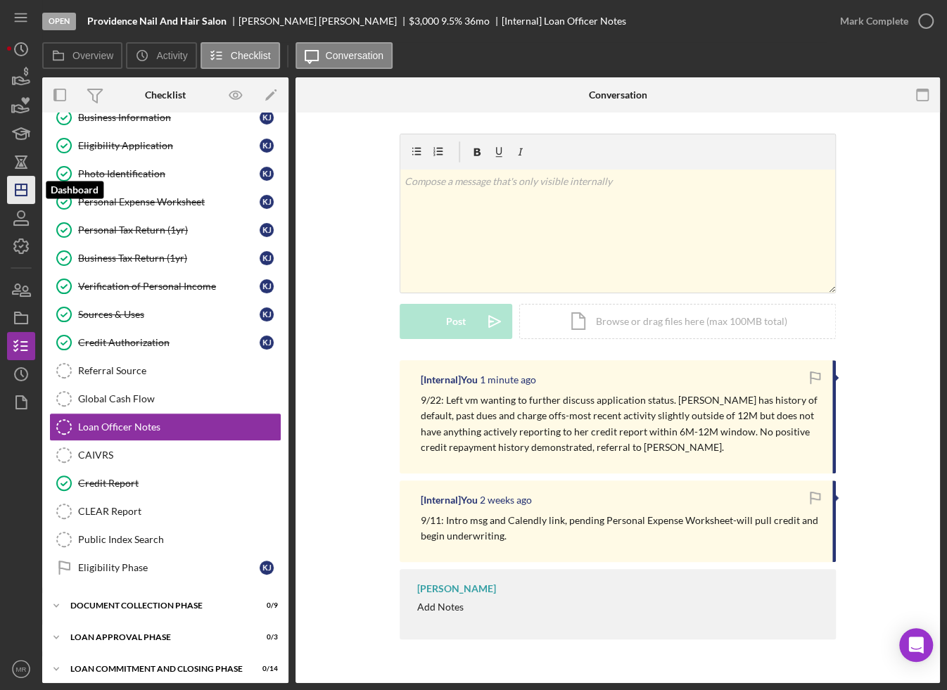
click at [32, 190] on icon "Icon/Dashboard" at bounding box center [21, 189] width 35 height 35
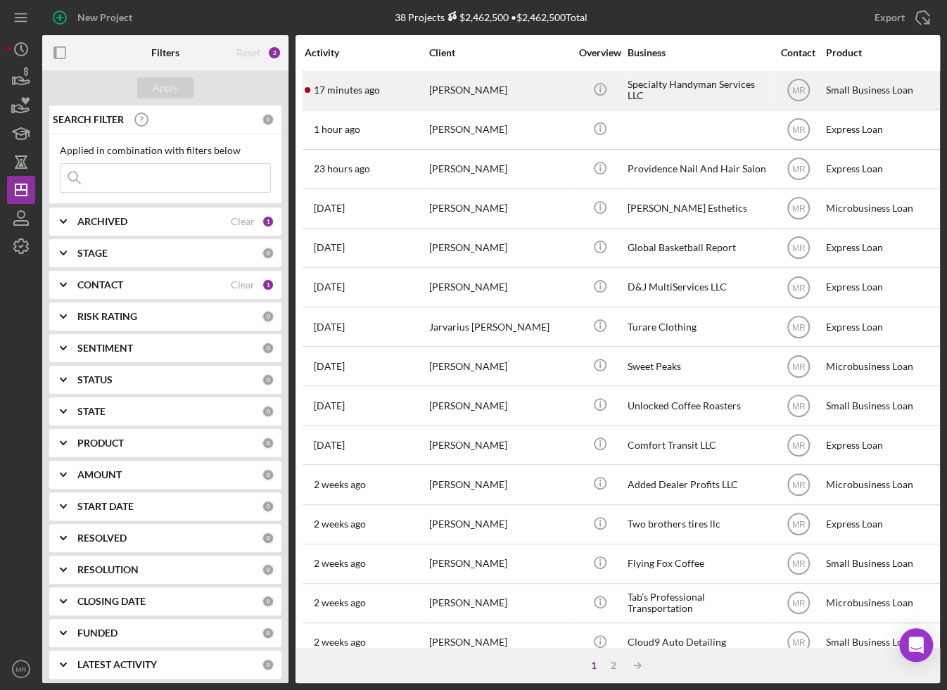
click at [370, 96] on div "17 minutes ago [PERSON_NAME]" at bounding box center [366, 90] width 123 height 37
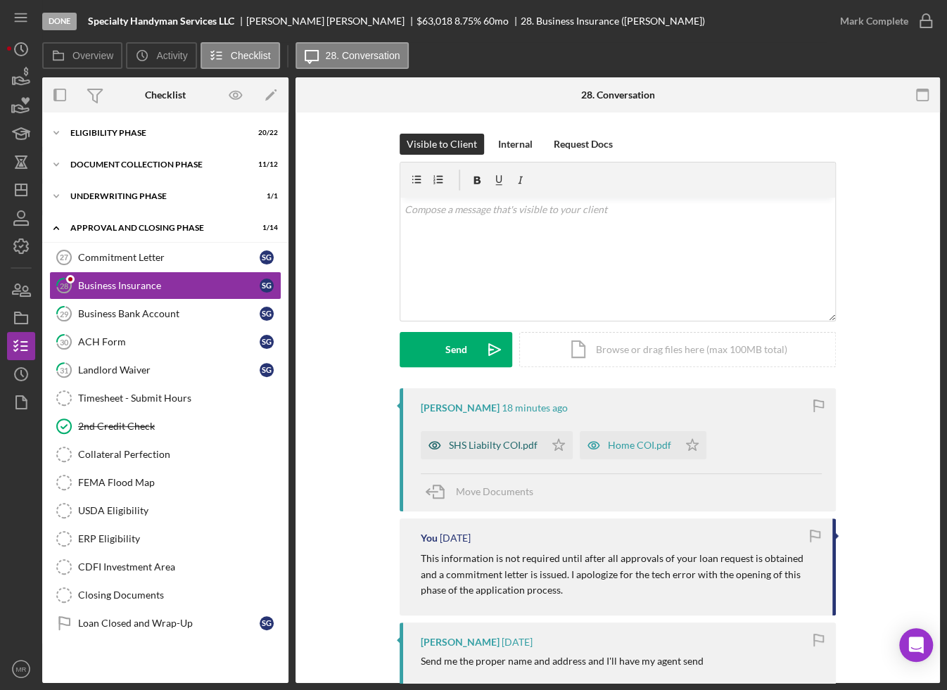
click at [470, 441] on div "SHS Liabilty COI.pdf" at bounding box center [493, 445] width 89 height 11
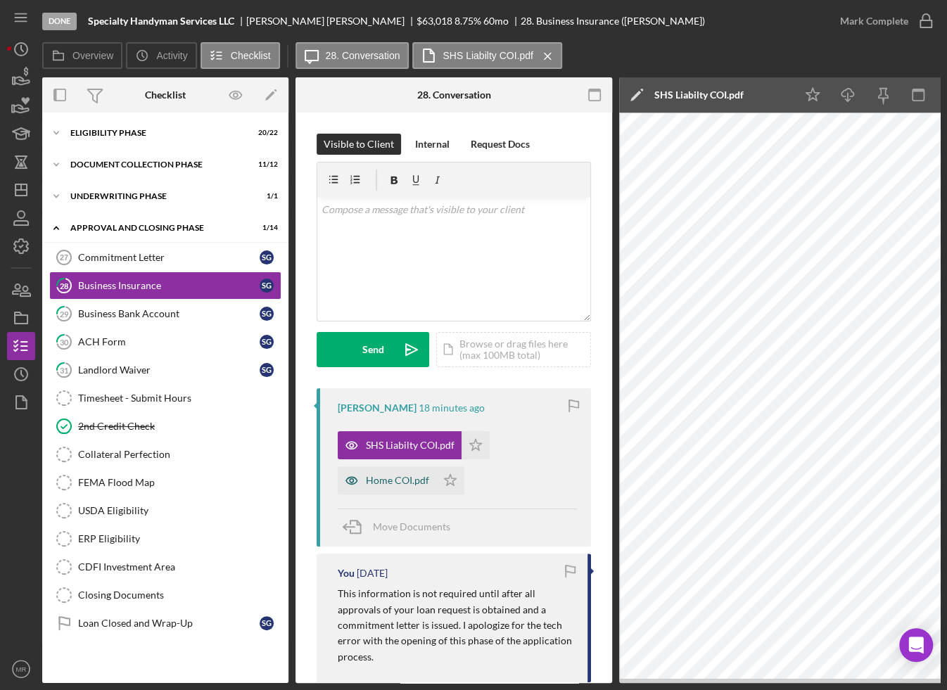
click at [385, 477] on div "Home COI.pdf" at bounding box center [397, 480] width 63 height 11
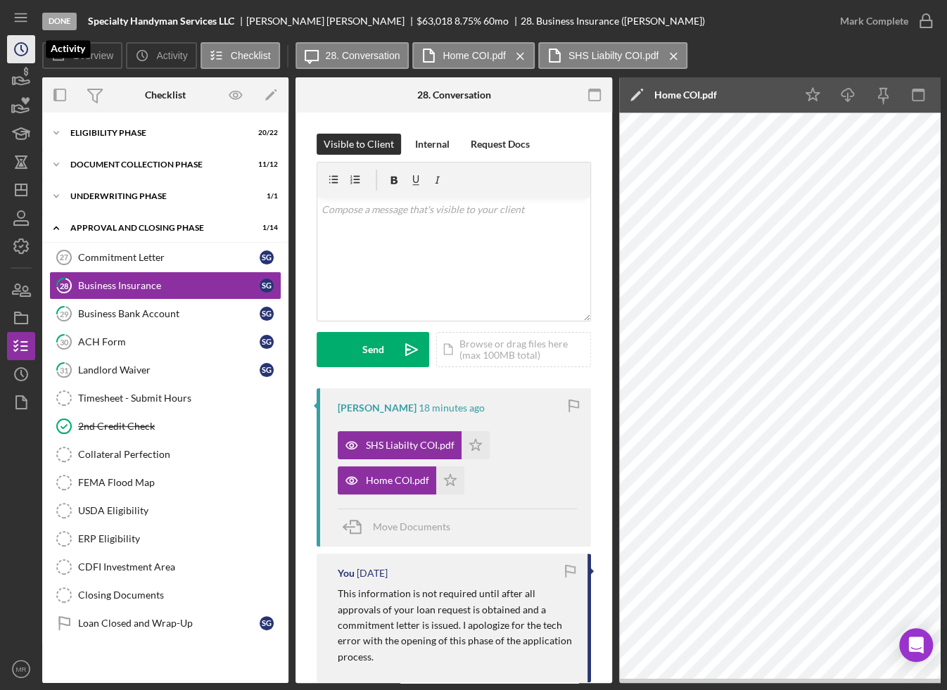
click at [25, 42] on icon "Icon/History" at bounding box center [21, 49] width 35 height 35
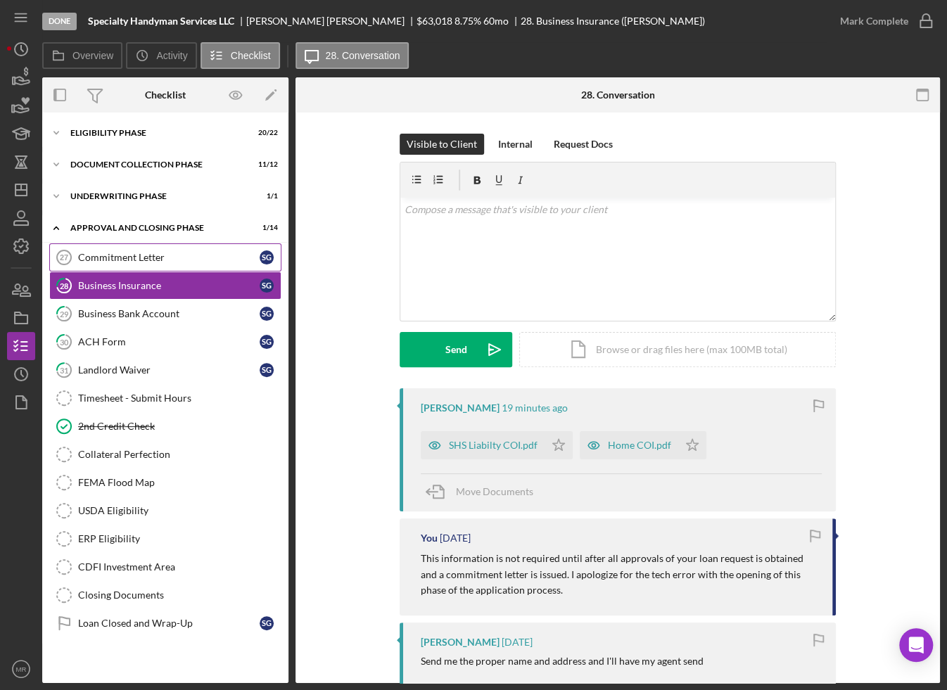
click at [133, 247] on link "Commitment Letter 27 Commitment Letter S G" at bounding box center [165, 257] width 232 height 28
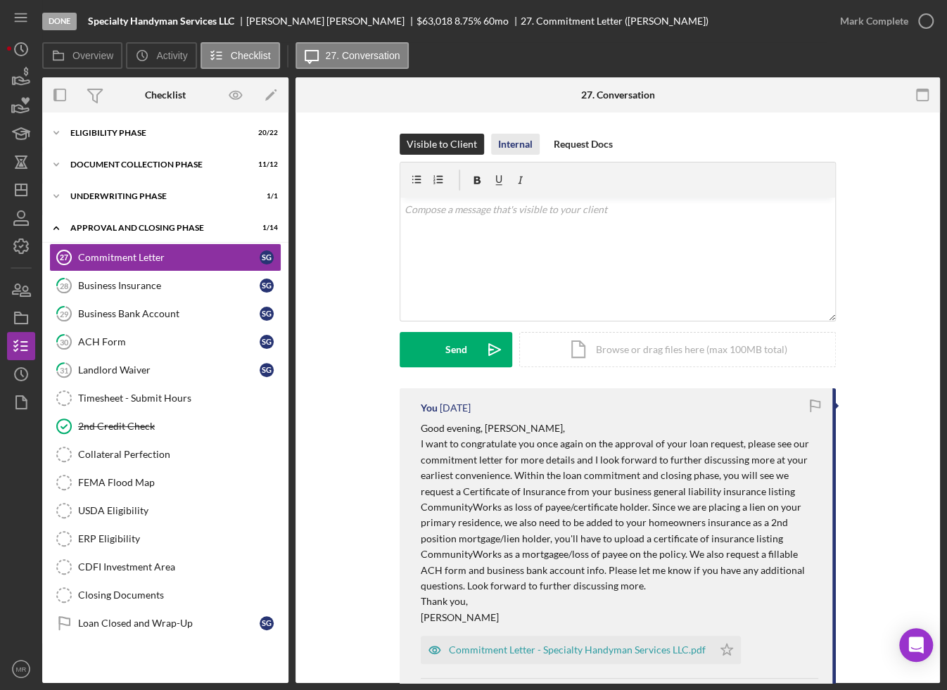
click at [514, 144] on div "Internal" at bounding box center [515, 144] width 34 height 21
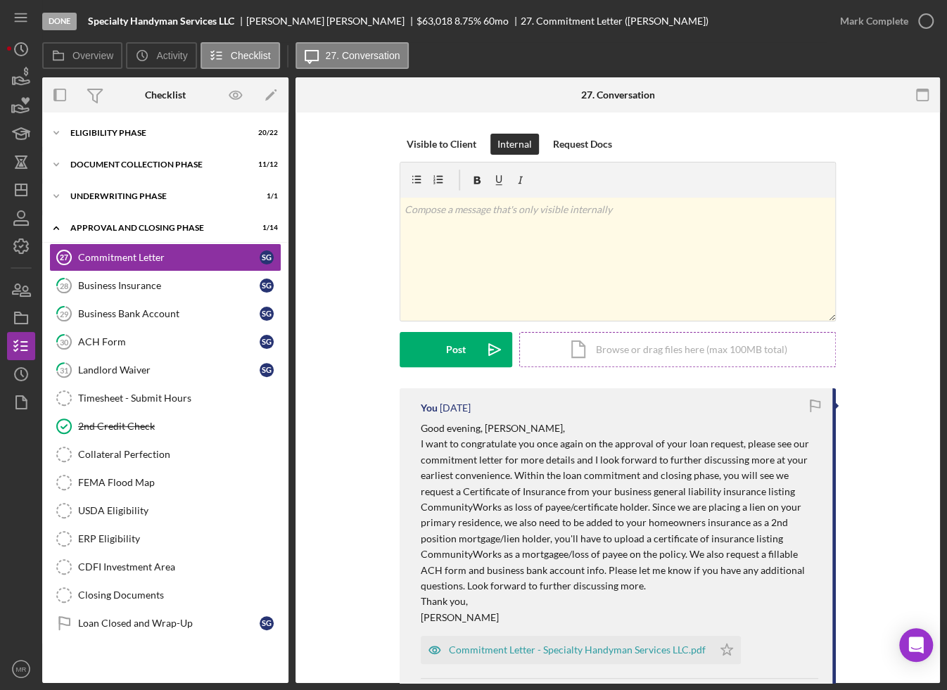
click at [603, 349] on div "Icon/Document Browse or drag files here (max 100MB total) Tap to choose files o…" at bounding box center [677, 349] width 316 height 35
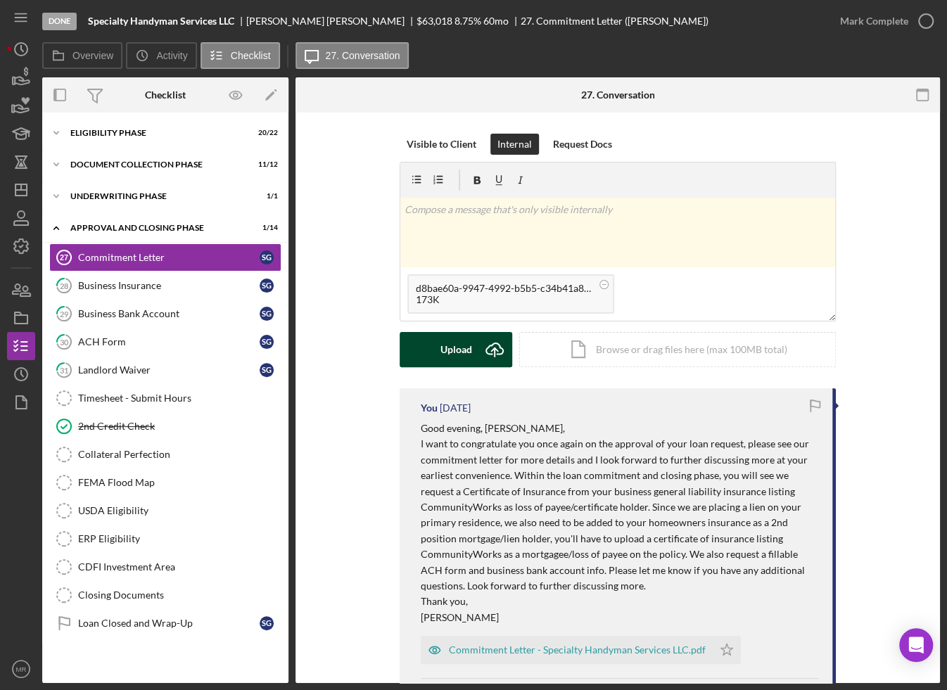
click at [432, 352] on button "Upload Icon/Upload" at bounding box center [455, 349] width 113 height 35
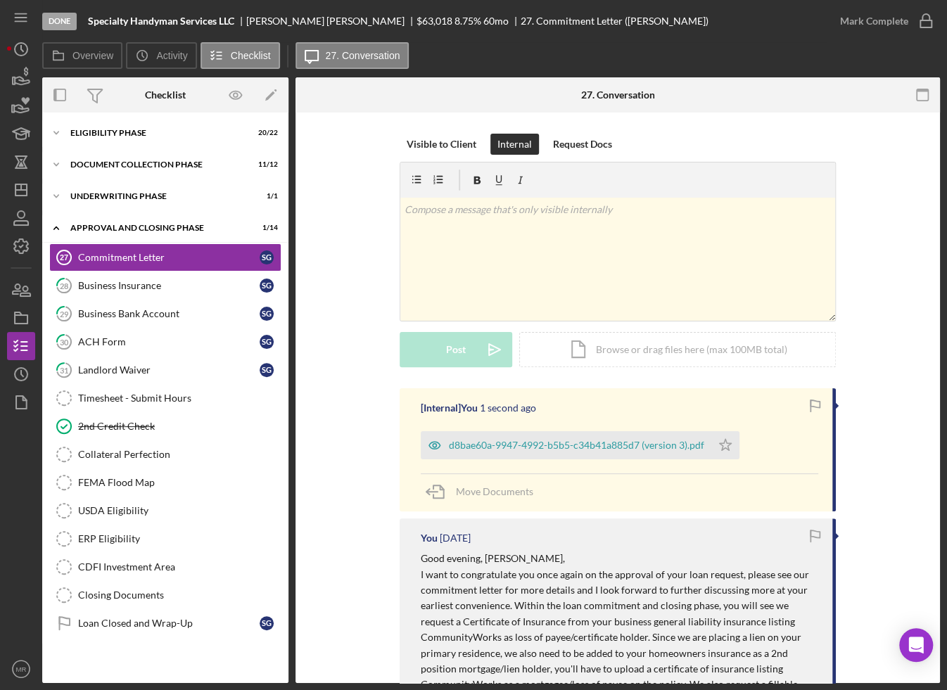
click at [593, 459] on div "[Internal] You 1 second ago d8bae60a-9947-4992-b5b5-c34b41a885d7 (version 3).pd…" at bounding box center [617, 449] width 436 height 123
click at [609, 445] on div "d8bae60a-9947-4992-b5b5-c34b41a885d7 (version 3).pdf" at bounding box center [576, 445] width 255 height 11
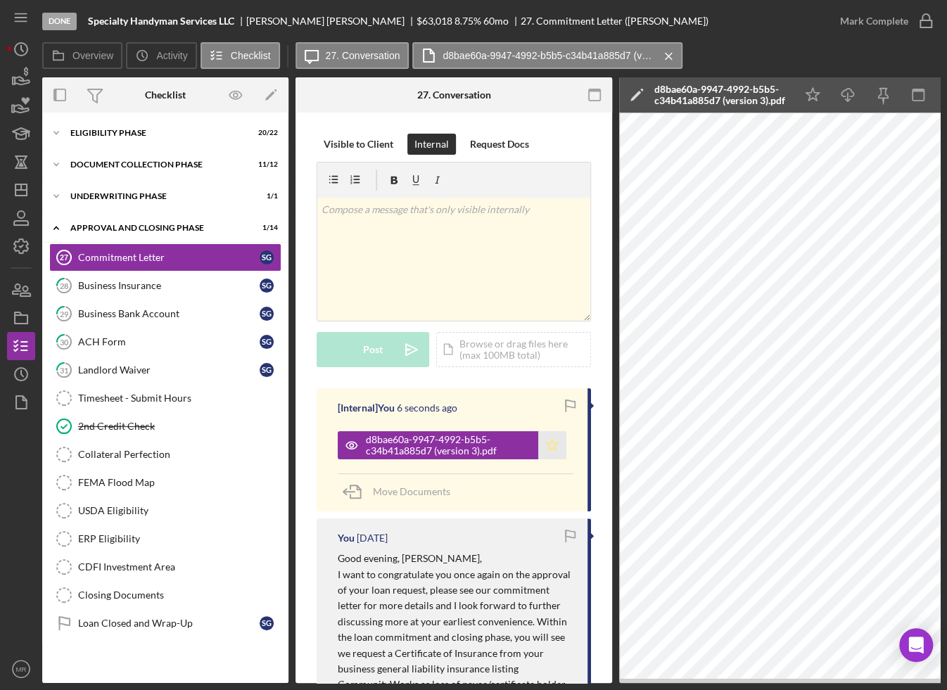
click at [549, 440] on polygon "button" at bounding box center [552, 444] width 12 height 11
click at [866, 25] on div "Mark Complete" at bounding box center [874, 21] width 68 height 28
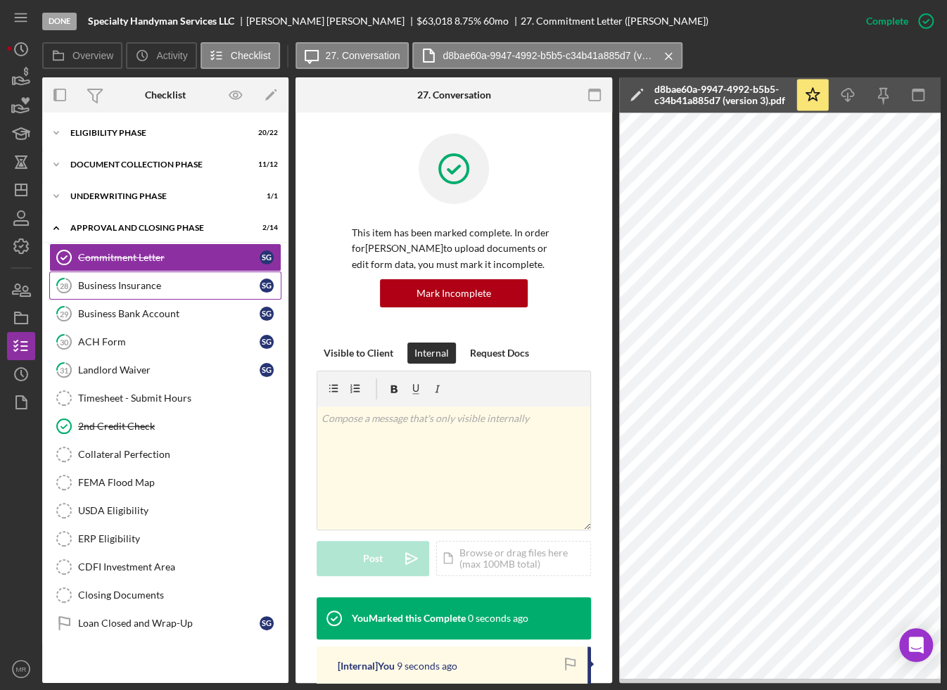
click at [171, 278] on link "28 Business Insurance S G" at bounding box center [165, 285] width 232 height 28
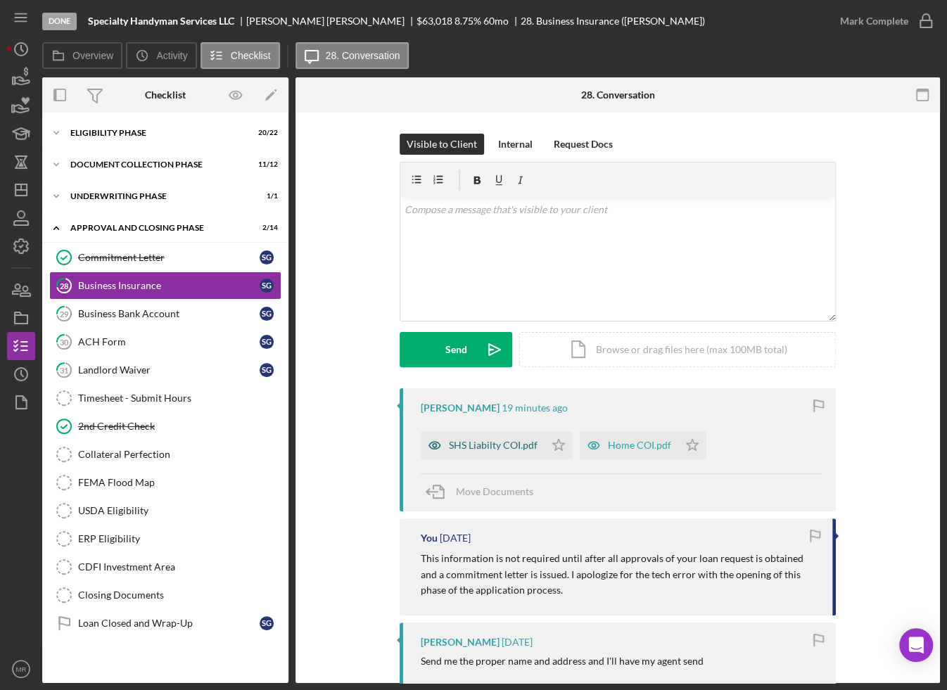
click at [494, 451] on div "SHS Liabilty COI.pdf" at bounding box center [483, 445] width 124 height 28
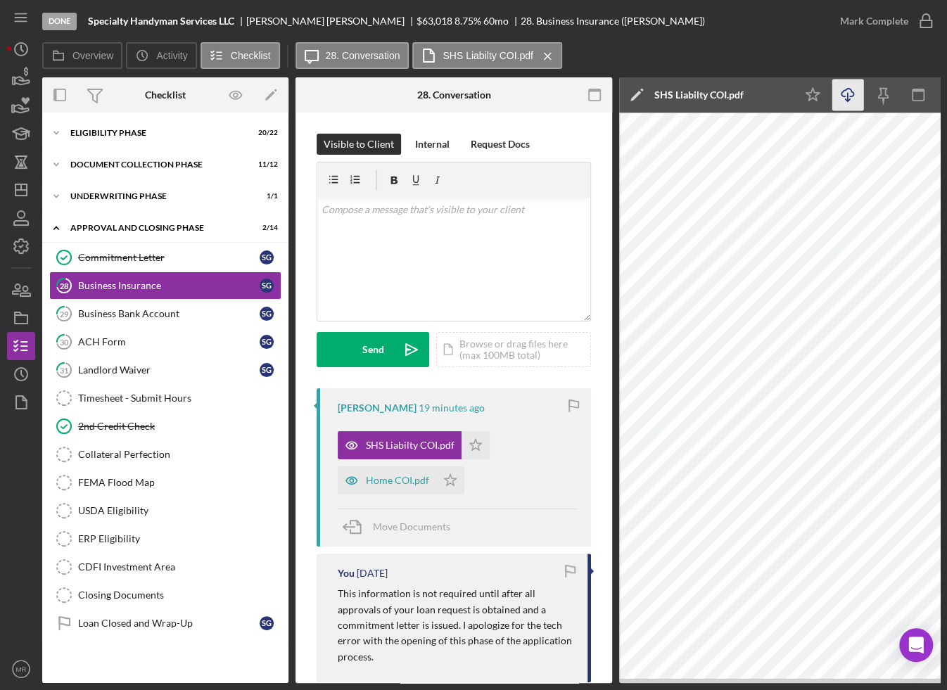
click at [849, 94] on icon "Icon/Download" at bounding box center [848, 95] width 32 height 32
click at [478, 442] on polygon "button" at bounding box center [476, 444] width 12 height 11
click at [389, 476] on div "Home COI.pdf" at bounding box center [397, 480] width 63 height 11
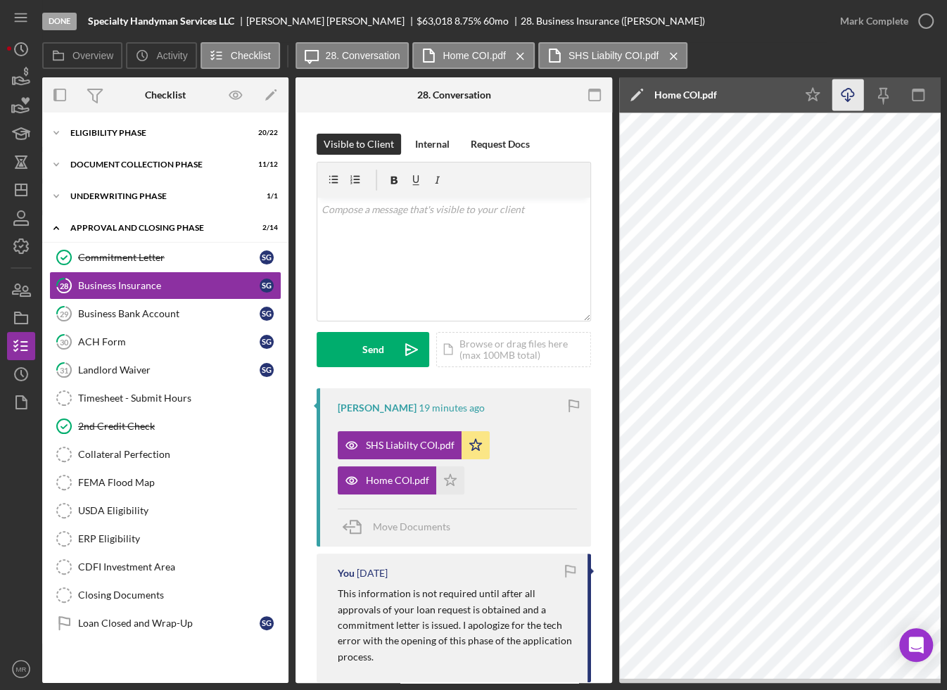
click at [850, 96] on icon "button" at bounding box center [847, 93] width 12 height 8
click at [897, 44] on div "Overview Icon/History Activity Checklist Icon/Message 28. Conversation Home COI…" at bounding box center [490, 56] width 897 height 28
click at [801, 104] on icon "Icon/Star" at bounding box center [813, 95] width 32 height 32
click at [911, 29] on icon "button" at bounding box center [925, 21] width 35 height 35
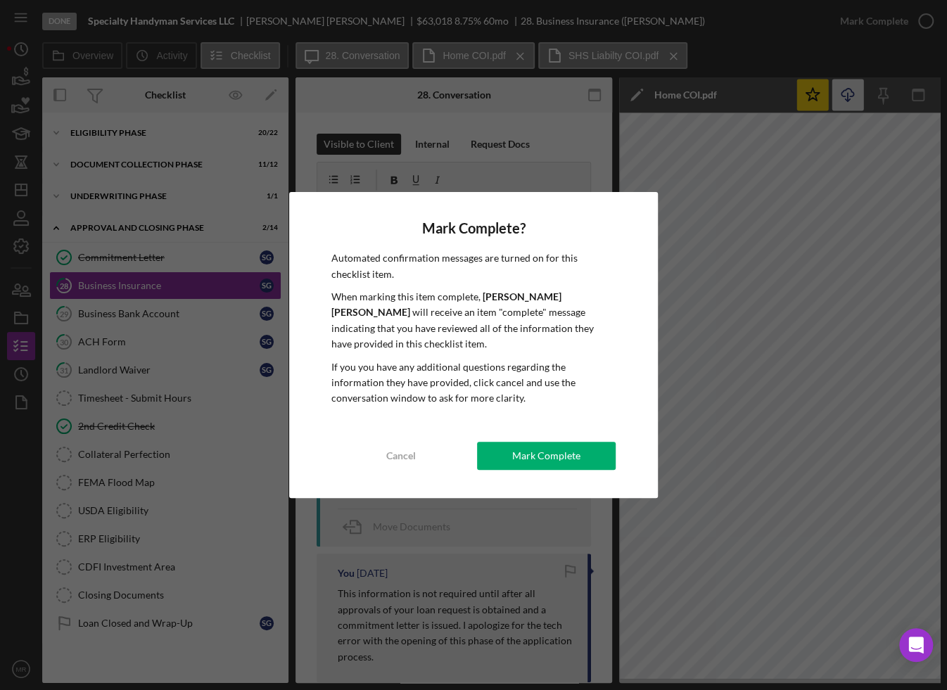
click at [551, 472] on div "Mark Complete? Automated confirmation messages are turned on for this checklist…" at bounding box center [473, 345] width 368 height 306
click at [560, 456] on div "Mark Complete" at bounding box center [546, 456] width 68 height 28
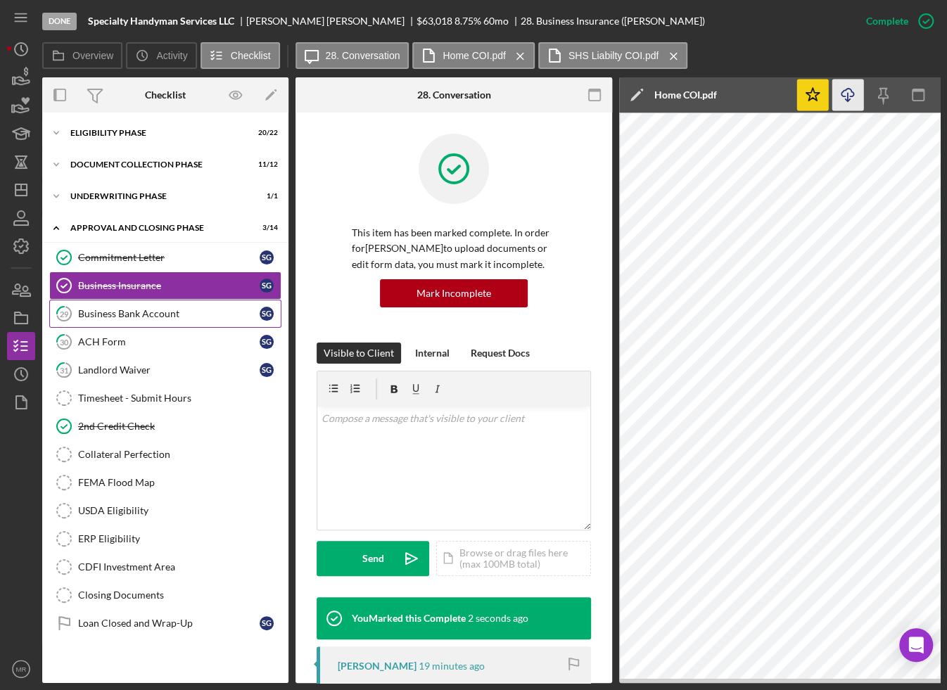
click at [196, 316] on div "Business Bank Account" at bounding box center [168, 313] width 181 height 11
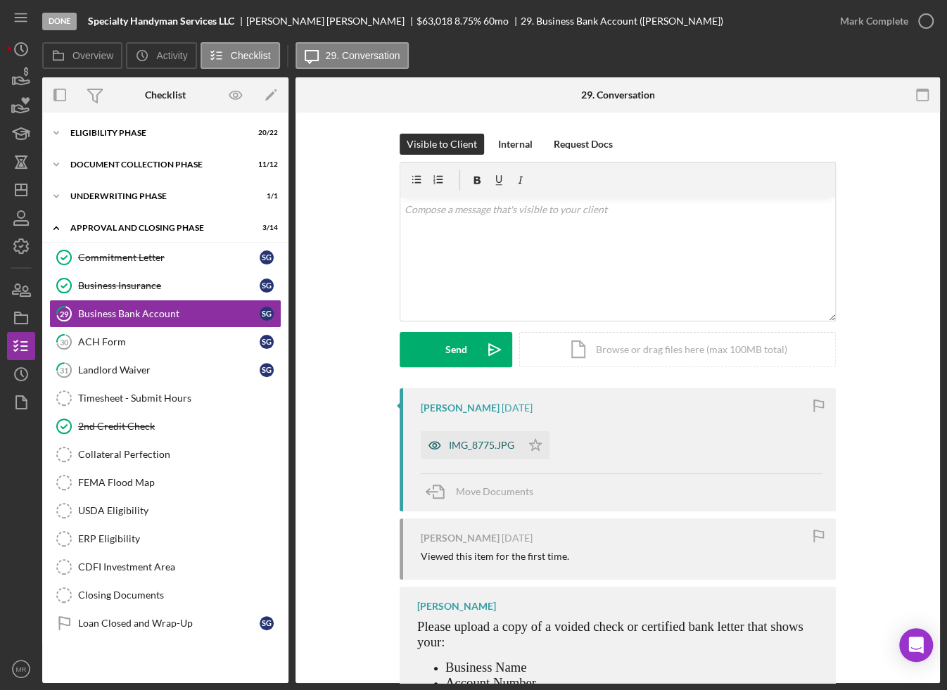
click at [489, 451] on div "IMG_8775.JPG" at bounding box center [471, 445] width 101 height 28
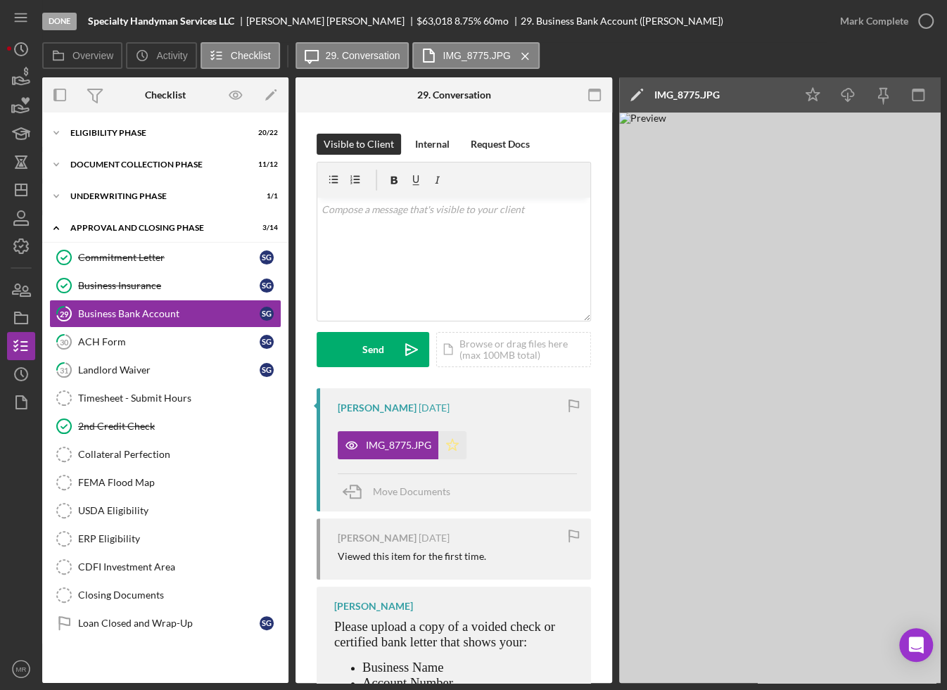
click at [439, 441] on icon "Icon/Star" at bounding box center [452, 445] width 28 height 28
click at [842, 98] on icon "Icon/Download" at bounding box center [848, 95] width 32 height 32
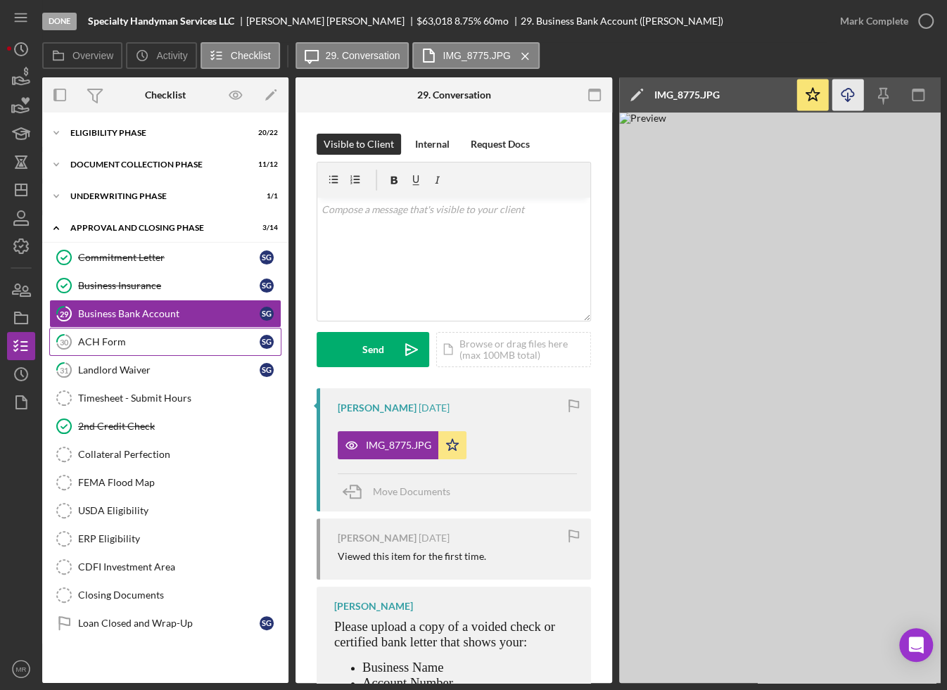
click at [131, 336] on div "ACH Form" at bounding box center [168, 341] width 181 height 11
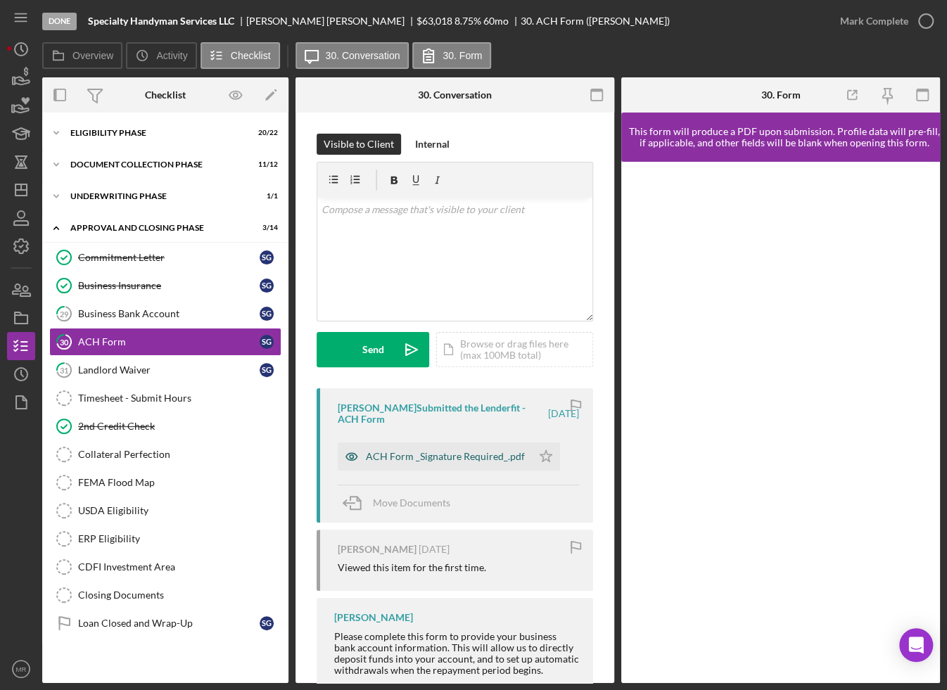
click at [463, 463] on div "ACH Form _Signature Required_.pdf" at bounding box center [435, 456] width 194 height 28
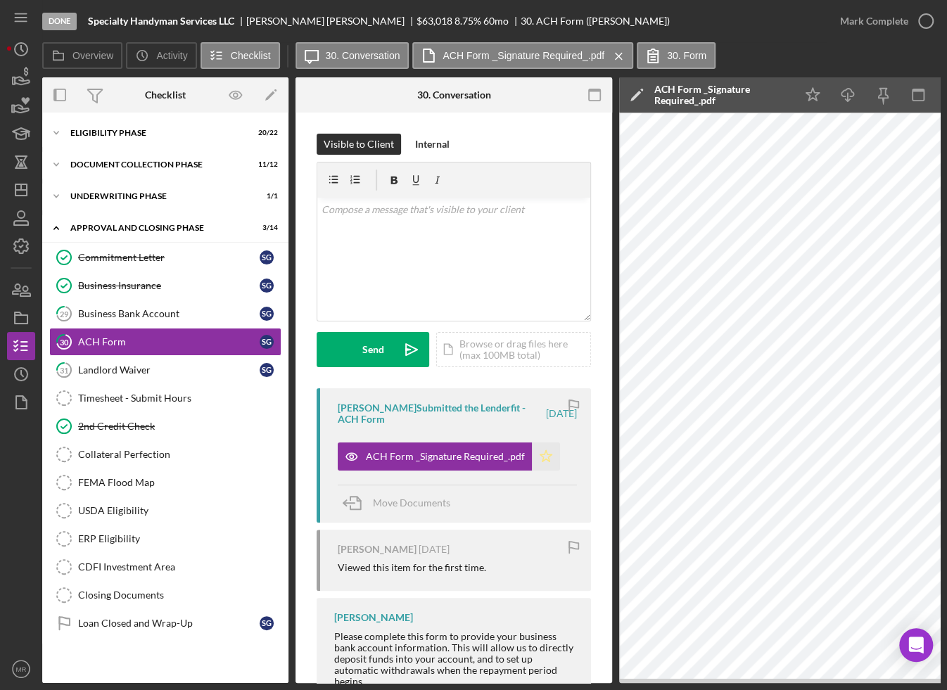
click at [540, 458] on polygon "button" at bounding box center [546, 455] width 12 height 11
click at [891, 23] on div "Mark Complete" at bounding box center [874, 21] width 68 height 28
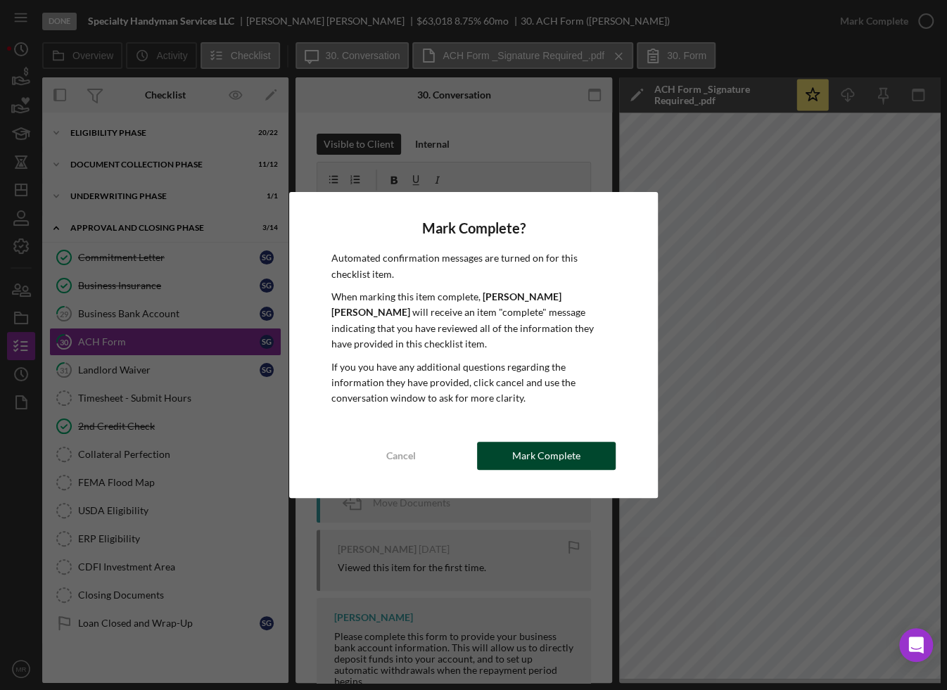
click at [559, 448] on div "Mark Complete" at bounding box center [546, 456] width 68 height 28
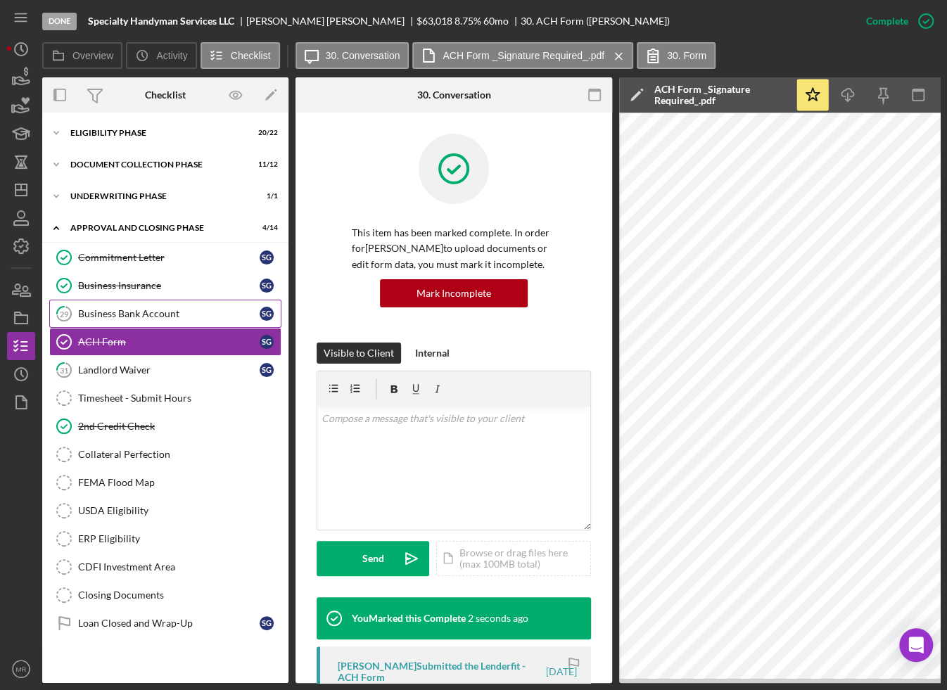
click at [171, 306] on link "29 Business Bank Account S G" at bounding box center [165, 314] width 232 height 28
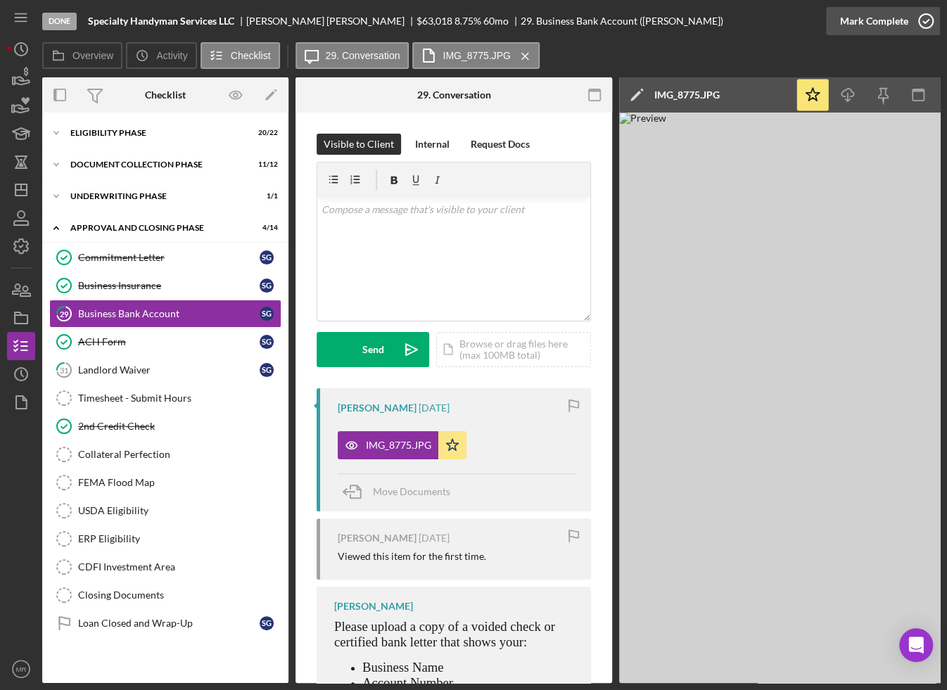
click at [883, 13] on div "Mark Complete" at bounding box center [874, 21] width 68 height 28
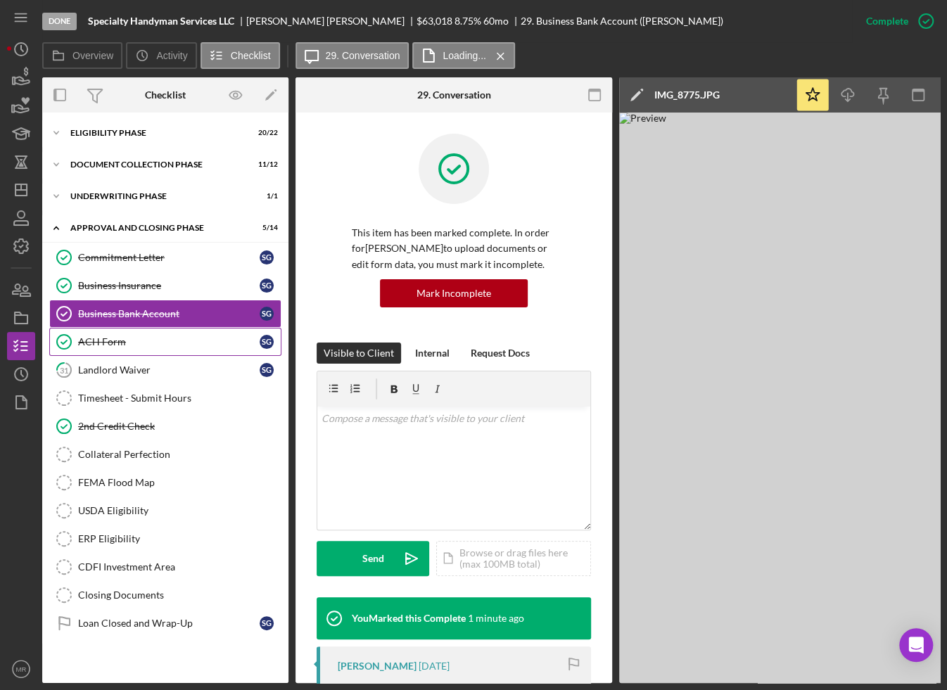
drag, startPoint x: 122, startPoint y: 346, endPoint x: 144, endPoint y: 338, distance: 23.8
click at [122, 346] on link "ACH Form ACH Form S G" at bounding box center [165, 342] width 232 height 28
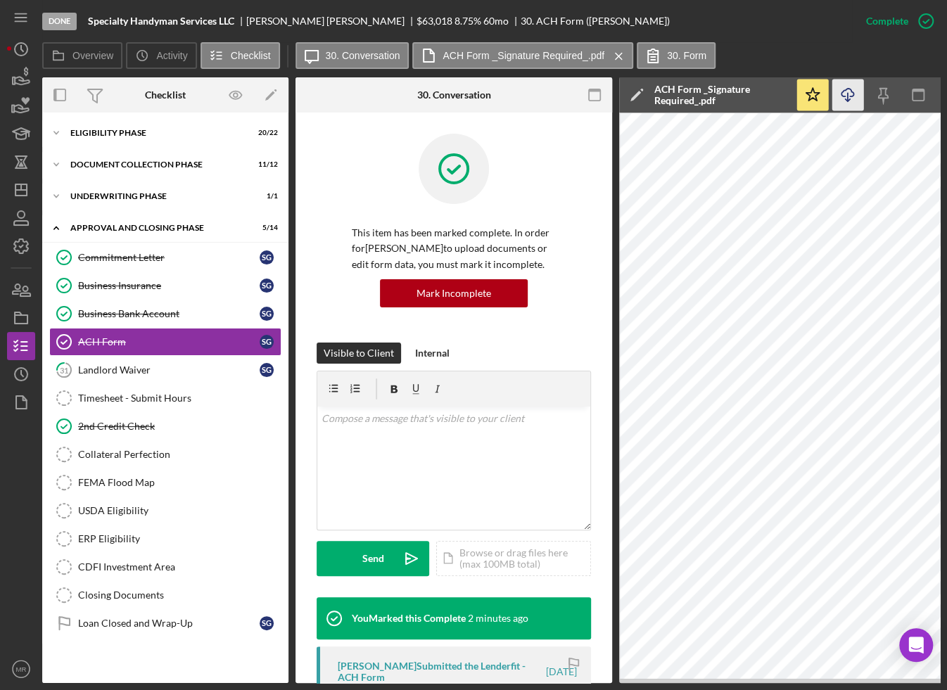
click at [854, 101] on icon "Icon/Download" at bounding box center [848, 95] width 32 height 32
click at [25, 184] on polygon "button" at bounding box center [20, 189] width 11 height 11
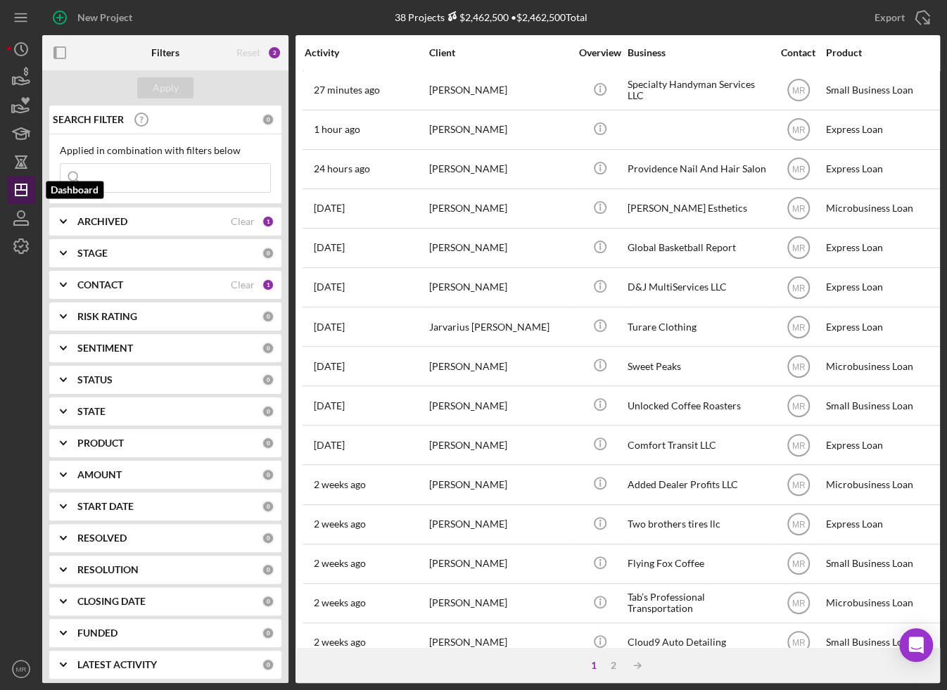
click at [23, 191] on icon "Icon/Dashboard" at bounding box center [21, 189] width 35 height 35
click at [7, 176] on button "Icon/Dashboard Dashboard" at bounding box center [21, 190] width 28 height 28
